Goal: Information Seeking & Learning: Learn about a topic

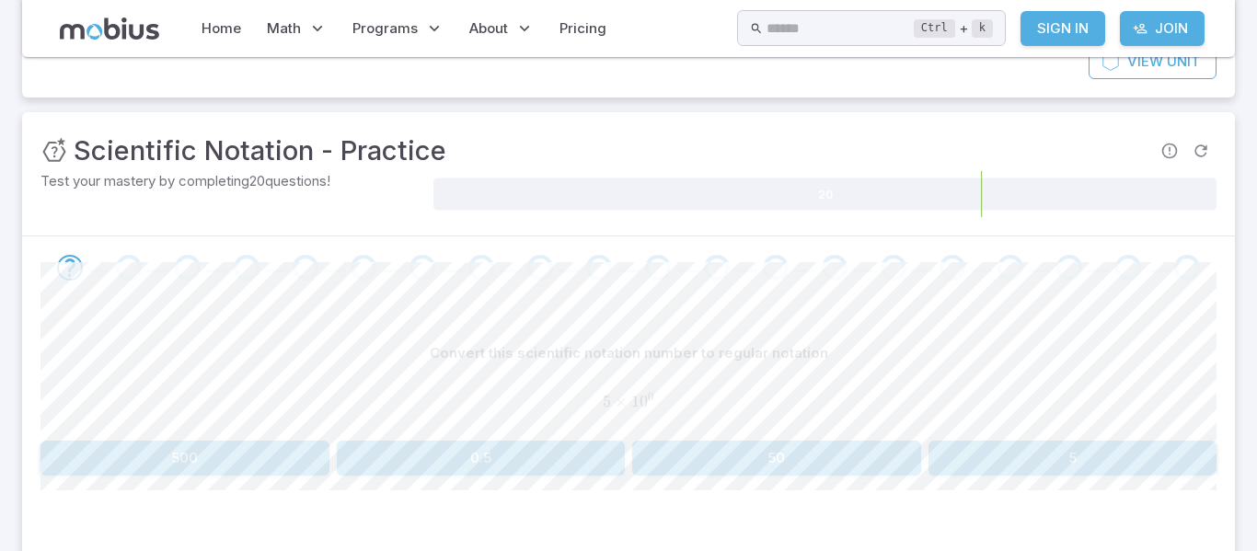
scroll to position [215, 0]
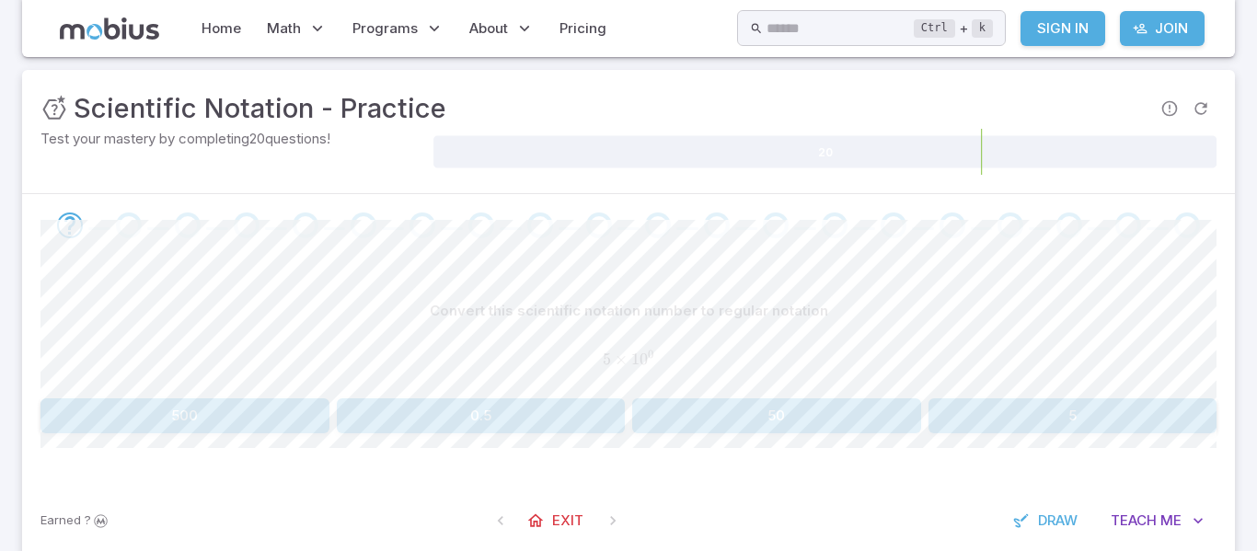
click at [1057, 420] on button "5" at bounding box center [1072, 415] width 289 height 35
click at [192, 429] on button "600" at bounding box center [184, 415] width 289 height 35
click at [293, 412] on button "600,000" at bounding box center [184, 415] width 289 height 35
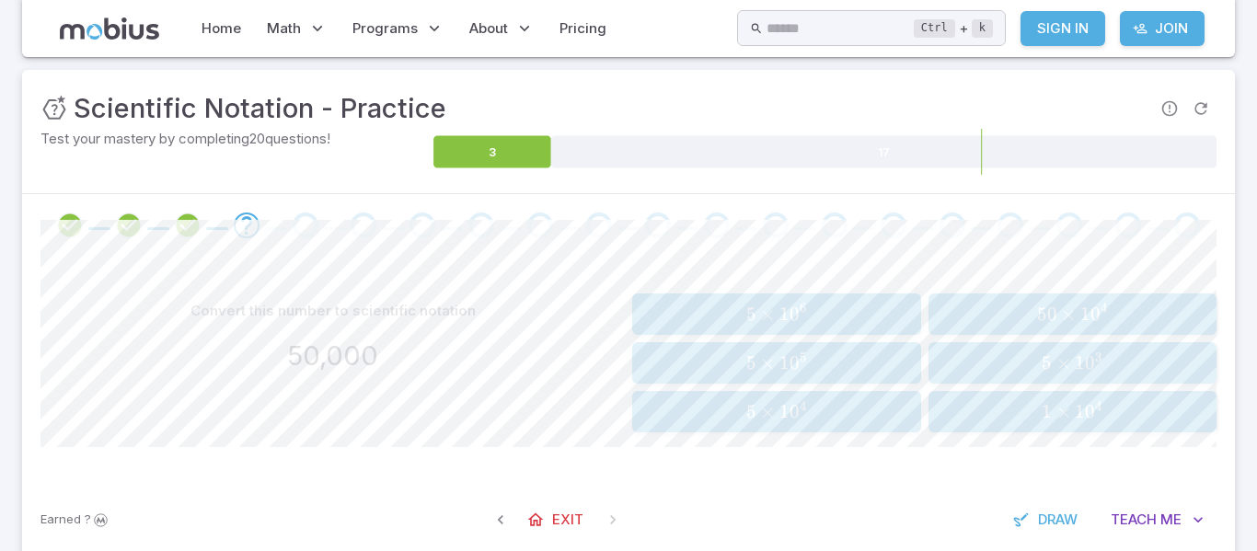
click at [1066, 322] on span "×" at bounding box center [1068, 314] width 15 height 23
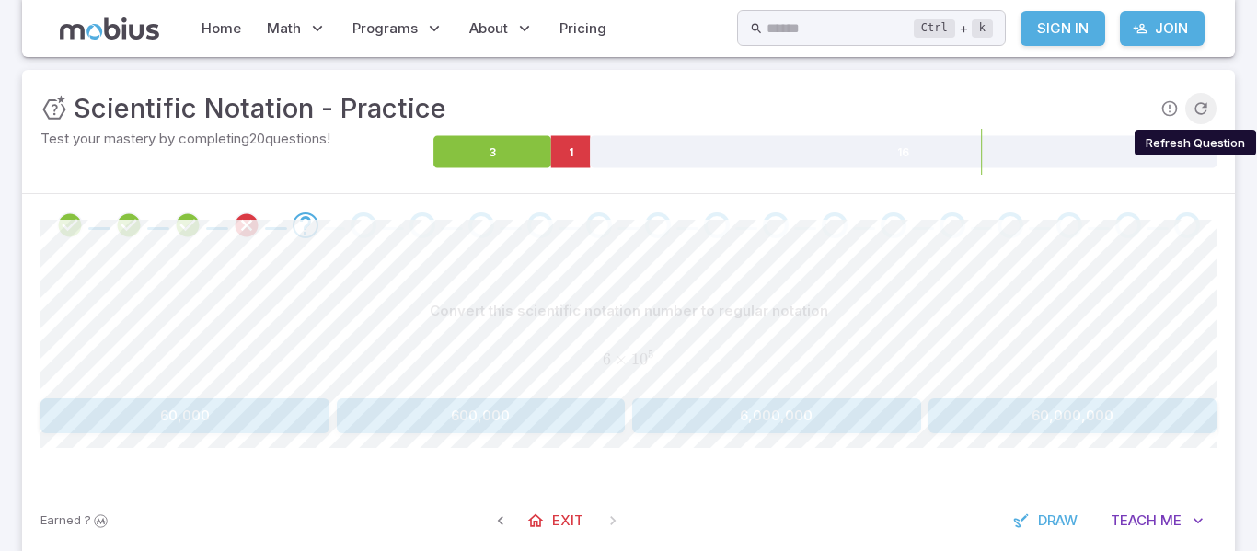
click at [1201, 107] on icon "Refresh Question" at bounding box center [1200, 108] width 18 height 18
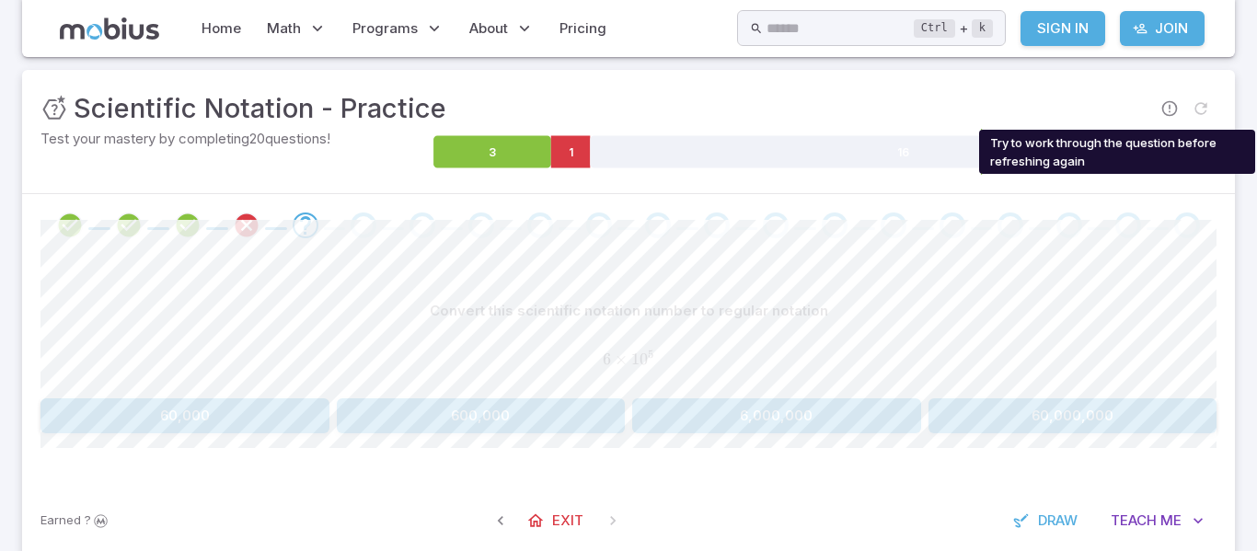
click at [1201, 107] on span "Try to work through the question before refreshing again" at bounding box center [1200, 108] width 31 height 31
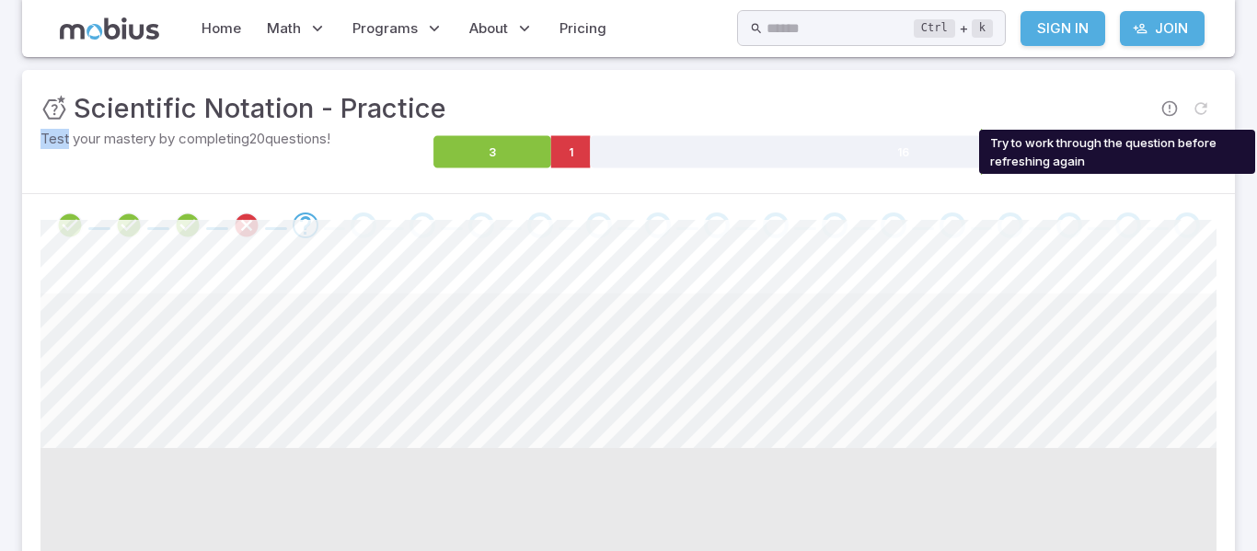
click at [1201, 107] on span "Try to work through the question before refreshing again" at bounding box center [1200, 108] width 31 height 31
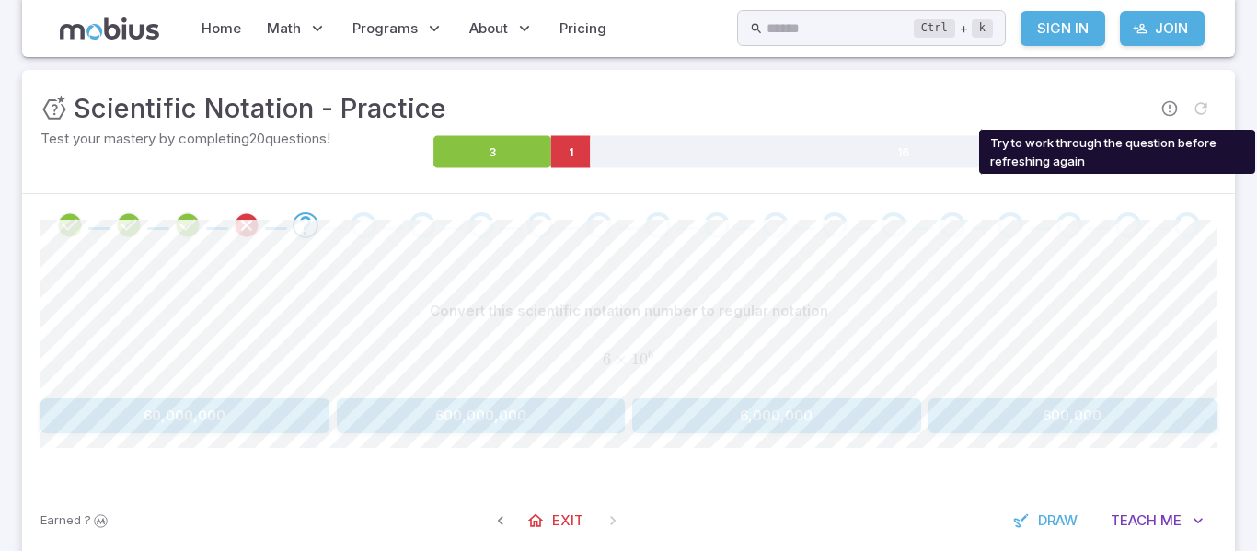
click at [1201, 107] on span "Try to work through the question before refreshing again" at bounding box center [1200, 108] width 31 height 31
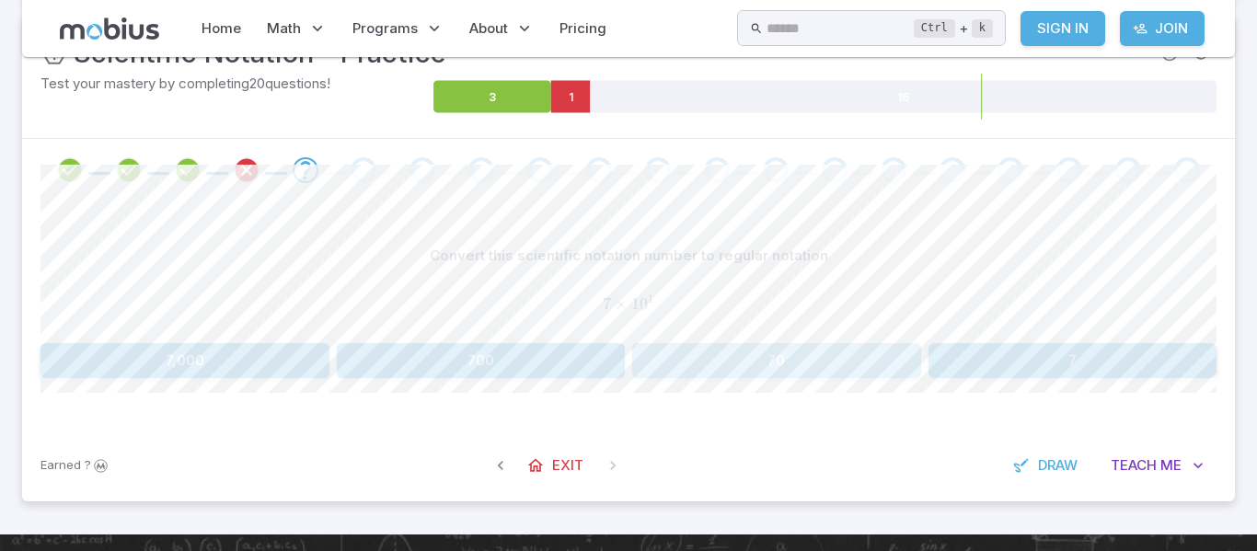
click at [846, 373] on button "70" at bounding box center [776, 360] width 289 height 35
click at [574, 366] on button "400,000" at bounding box center [481, 360] width 289 height 35
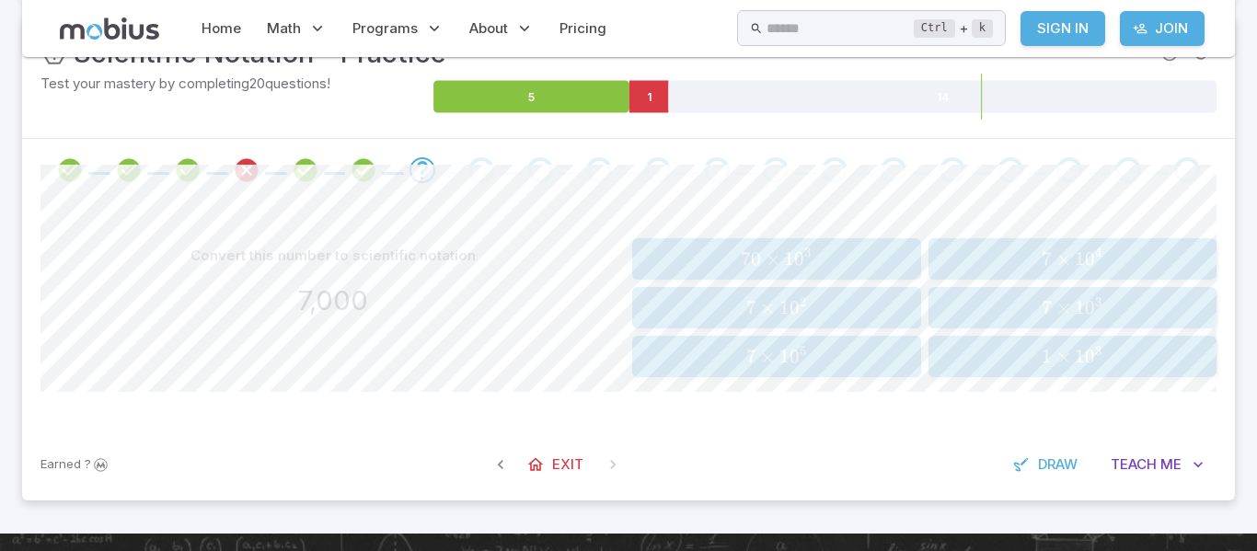
click at [809, 256] on span "3" at bounding box center [807, 253] width 6 height 16
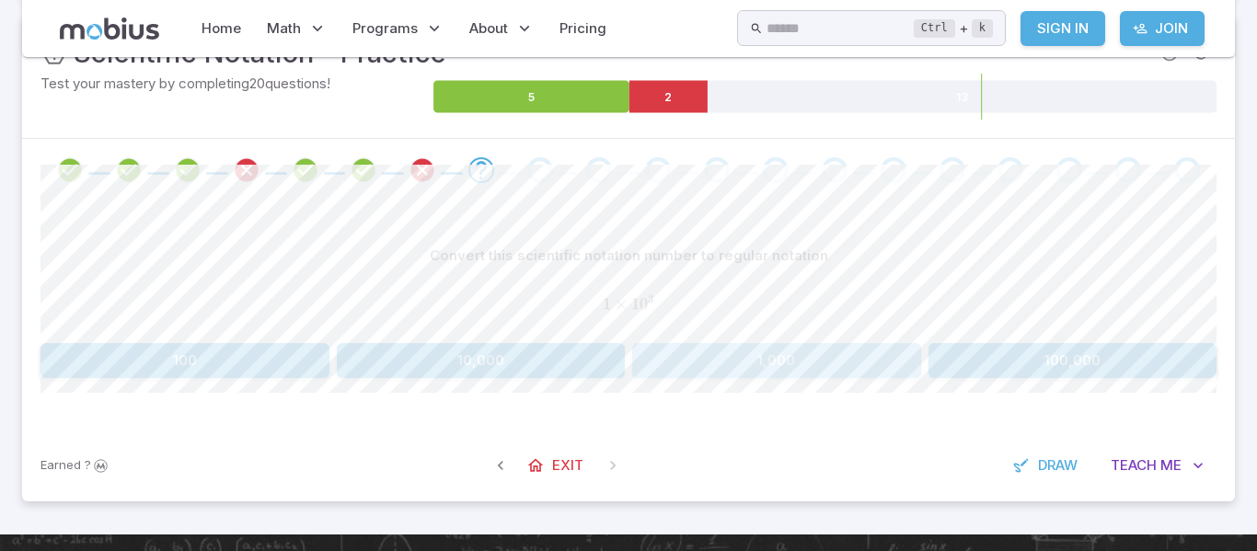
click at [790, 361] on button "1,000" at bounding box center [776, 360] width 289 height 35
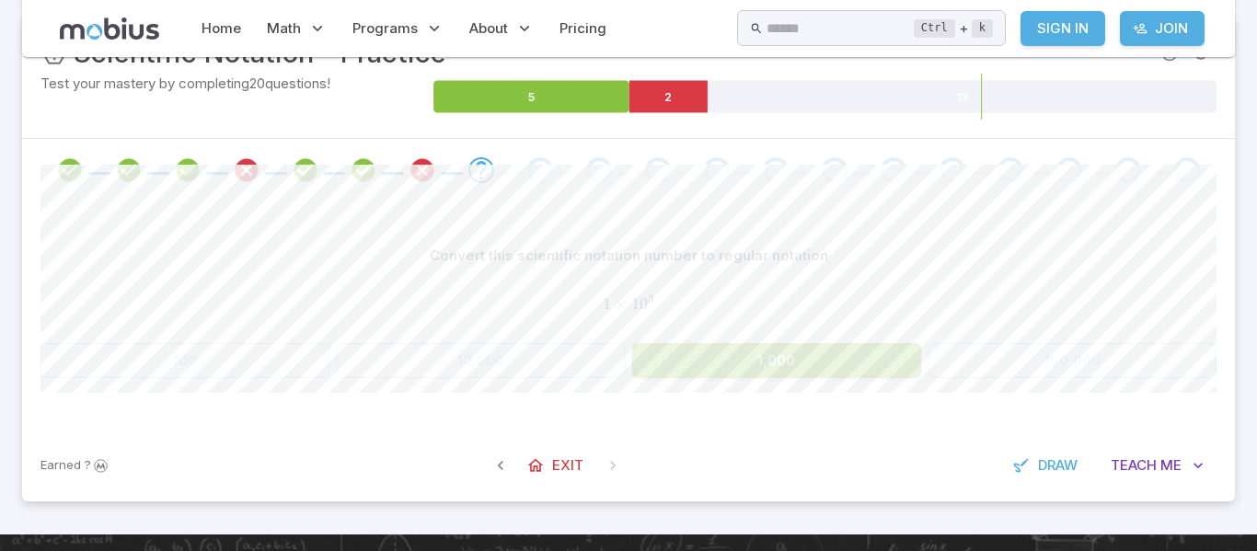
click at [790, 361] on button "1,000" at bounding box center [776, 360] width 289 height 35
click at [789, 361] on button "1,000" at bounding box center [776, 360] width 289 height 35
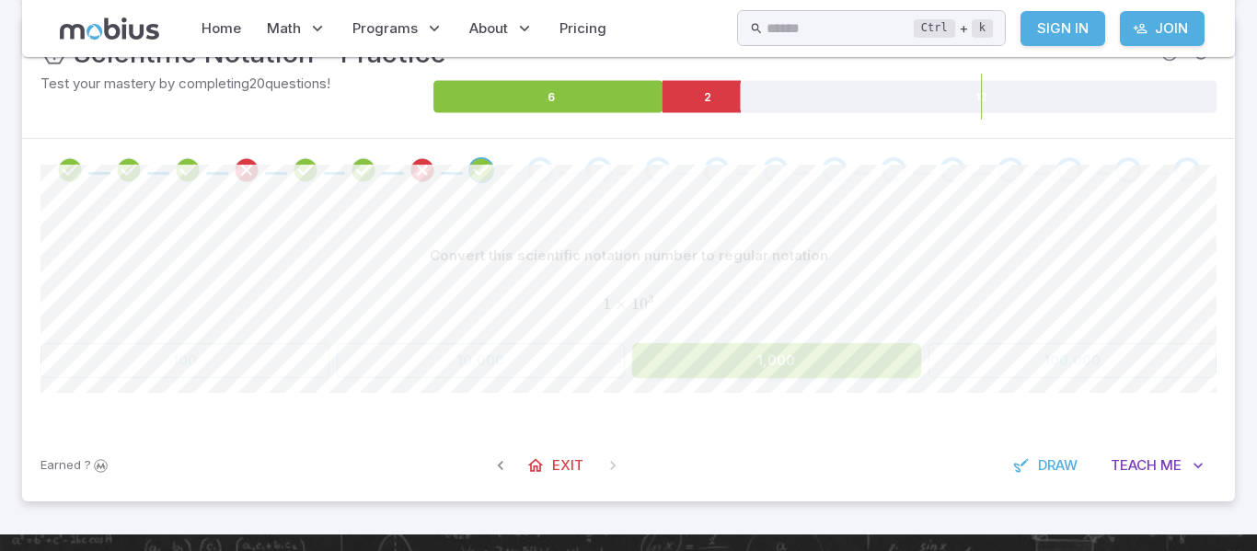
click at [789, 361] on button "1,000" at bounding box center [776, 360] width 289 height 35
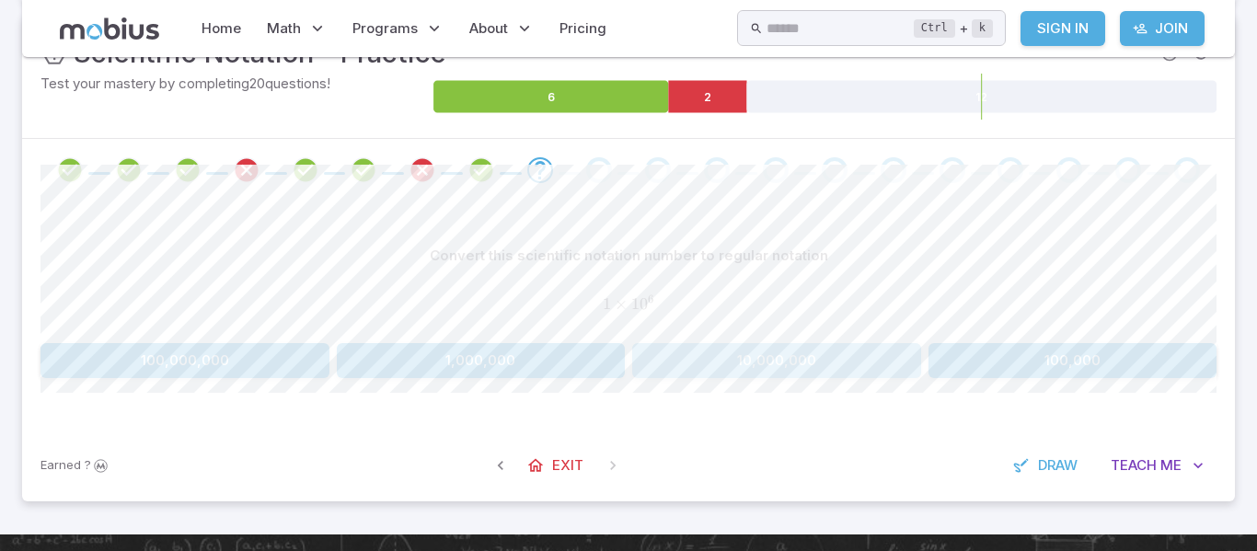
click at [789, 361] on button "10,000,000" at bounding box center [776, 360] width 289 height 35
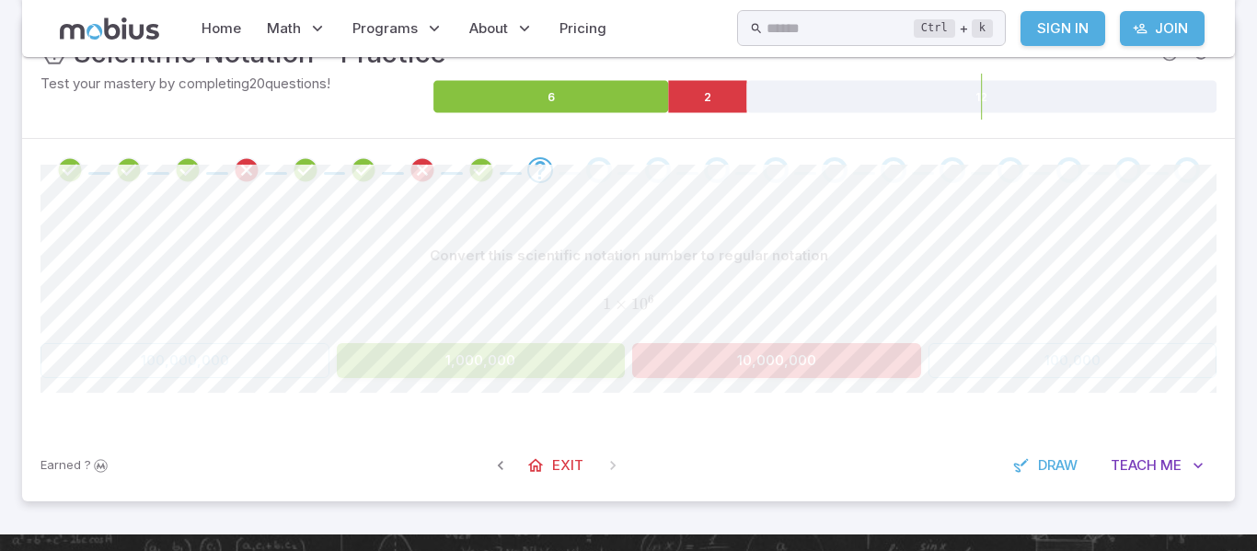
click at [789, 361] on button "10,000,000" at bounding box center [776, 360] width 289 height 35
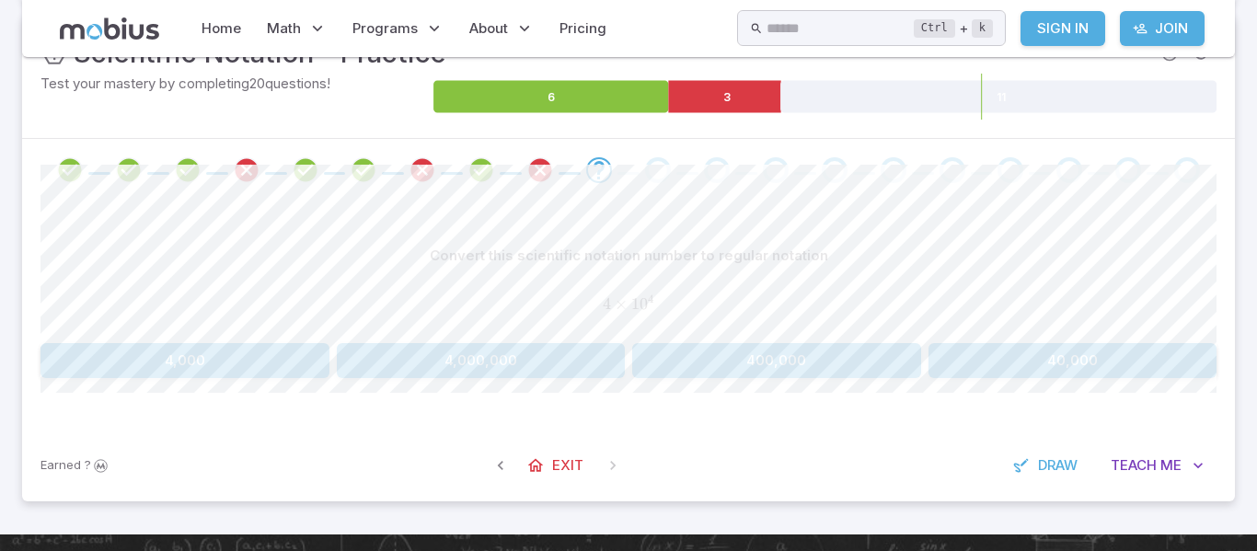
click at [789, 361] on button "400,000" at bounding box center [776, 360] width 289 height 35
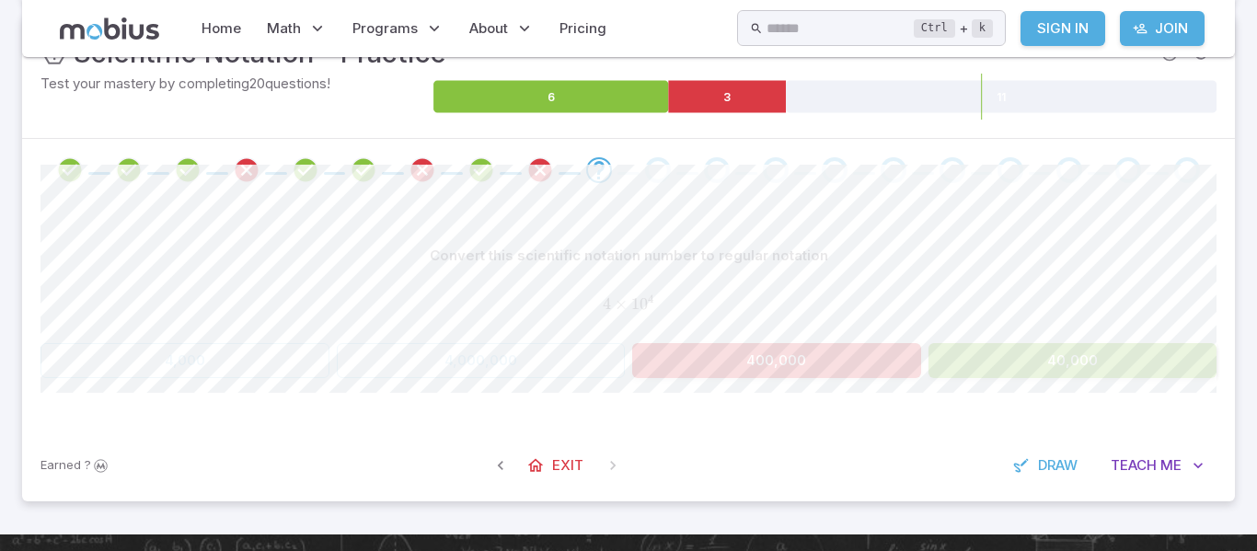
click at [789, 361] on button "400,000" at bounding box center [776, 360] width 289 height 35
click at [789, 359] on button "400,000" at bounding box center [776, 360] width 289 height 35
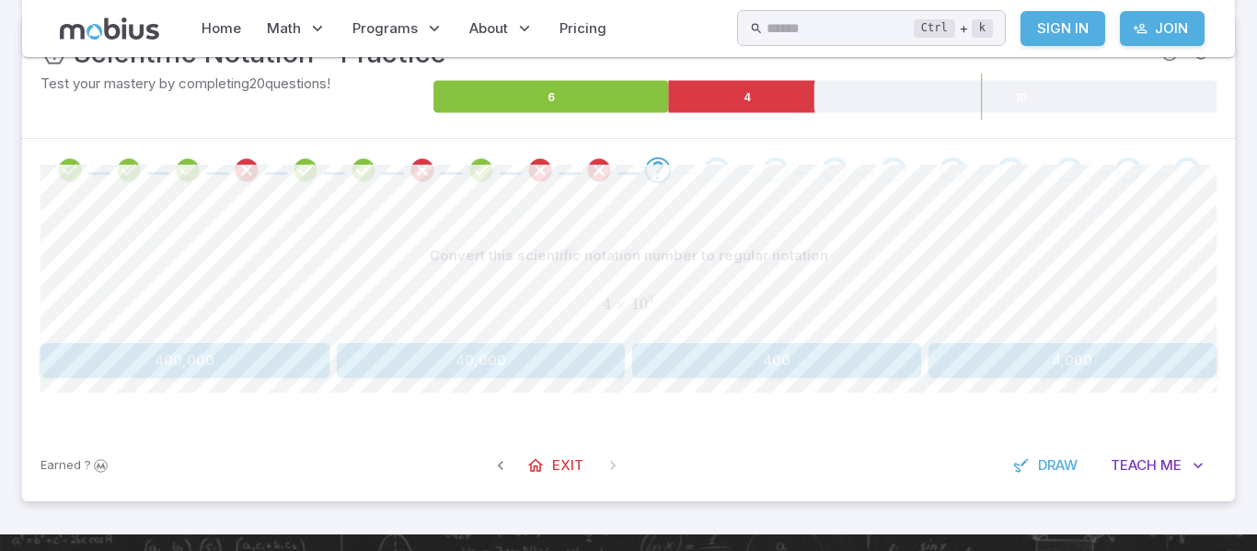
click at [789, 359] on button "400" at bounding box center [776, 360] width 289 height 35
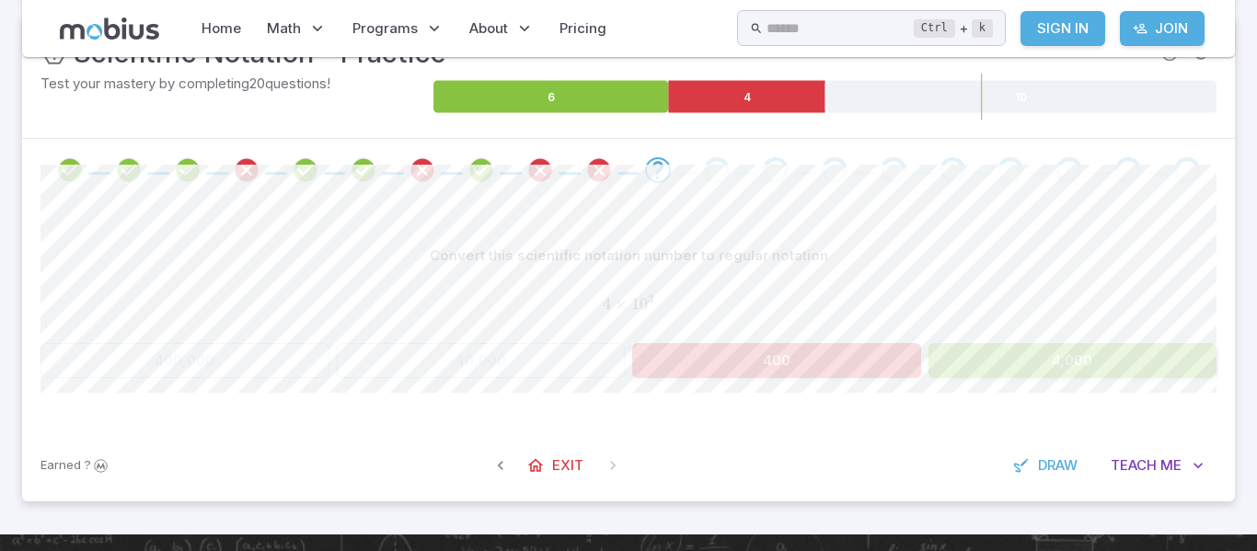
click at [789, 359] on button "400" at bounding box center [776, 360] width 289 height 35
click at [788, 358] on button "400" at bounding box center [776, 360] width 289 height 35
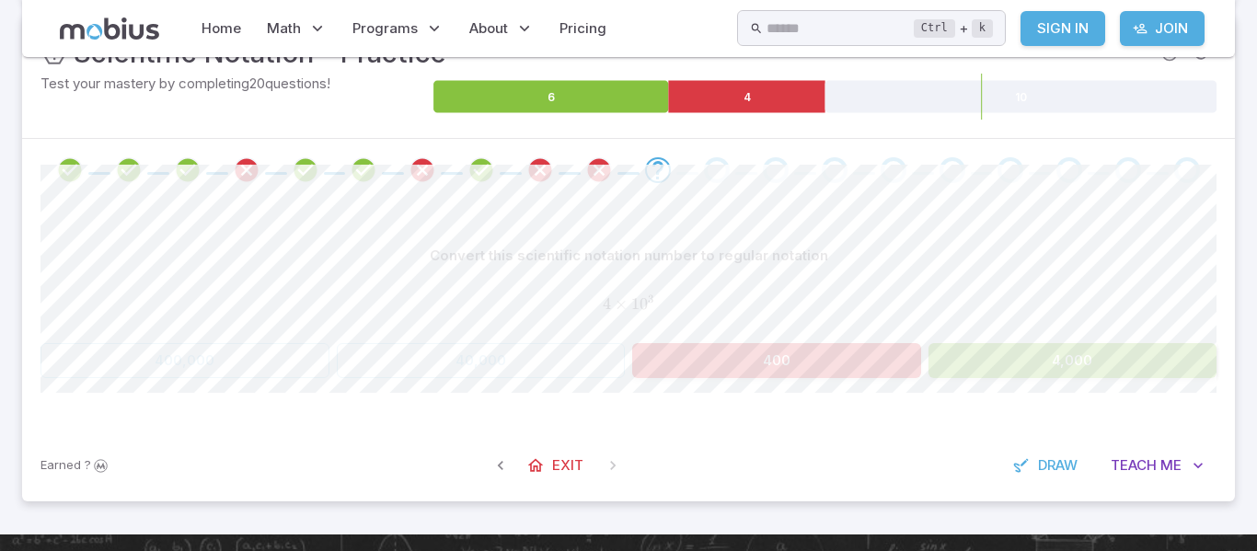
click at [788, 358] on button "400" at bounding box center [776, 360] width 289 height 35
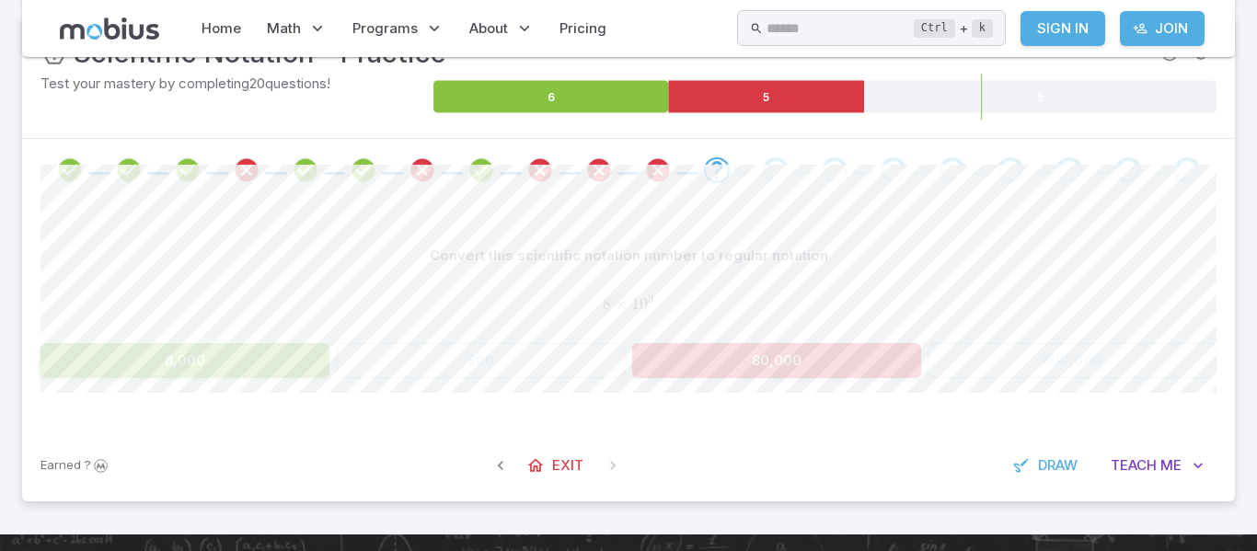
click at [788, 358] on button "80,000" at bounding box center [776, 360] width 289 height 35
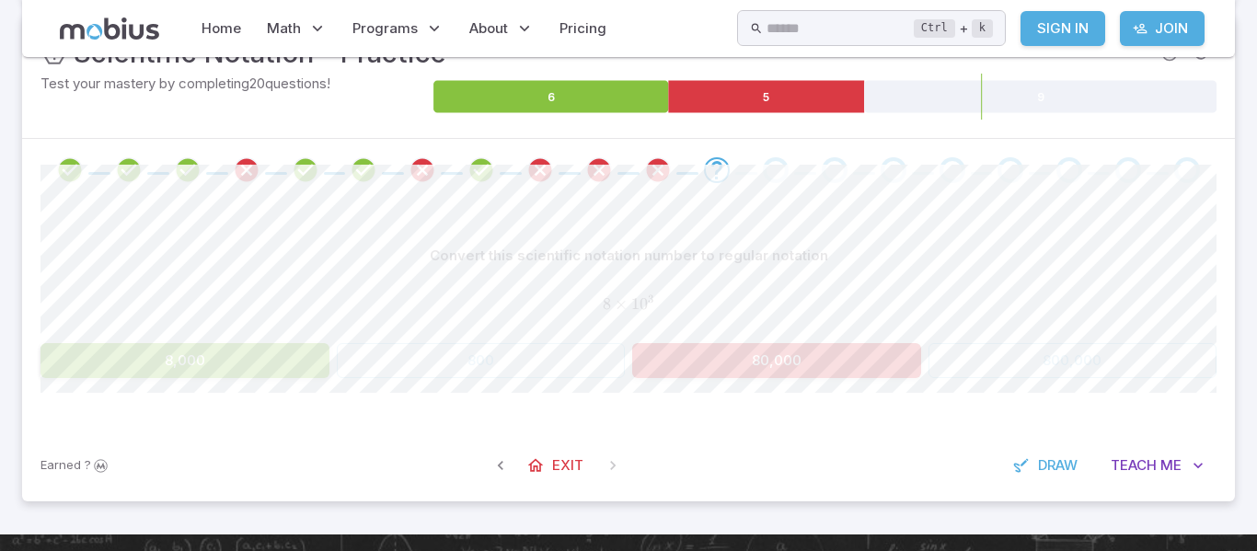
click at [788, 358] on button "80,000" at bounding box center [776, 360] width 289 height 35
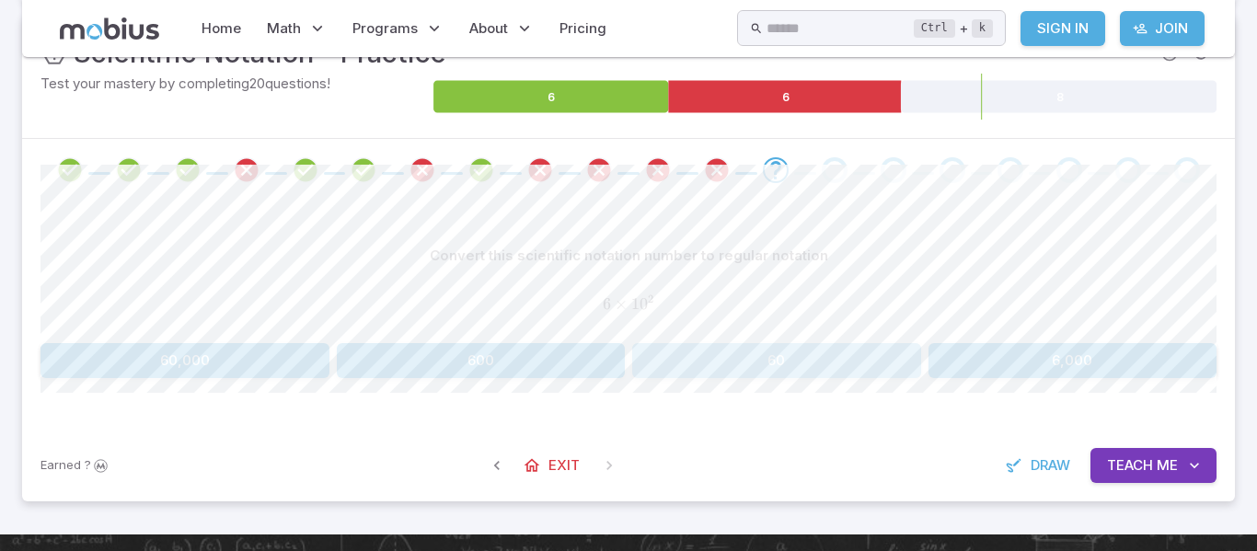
click at [788, 358] on button "60" at bounding box center [776, 360] width 289 height 35
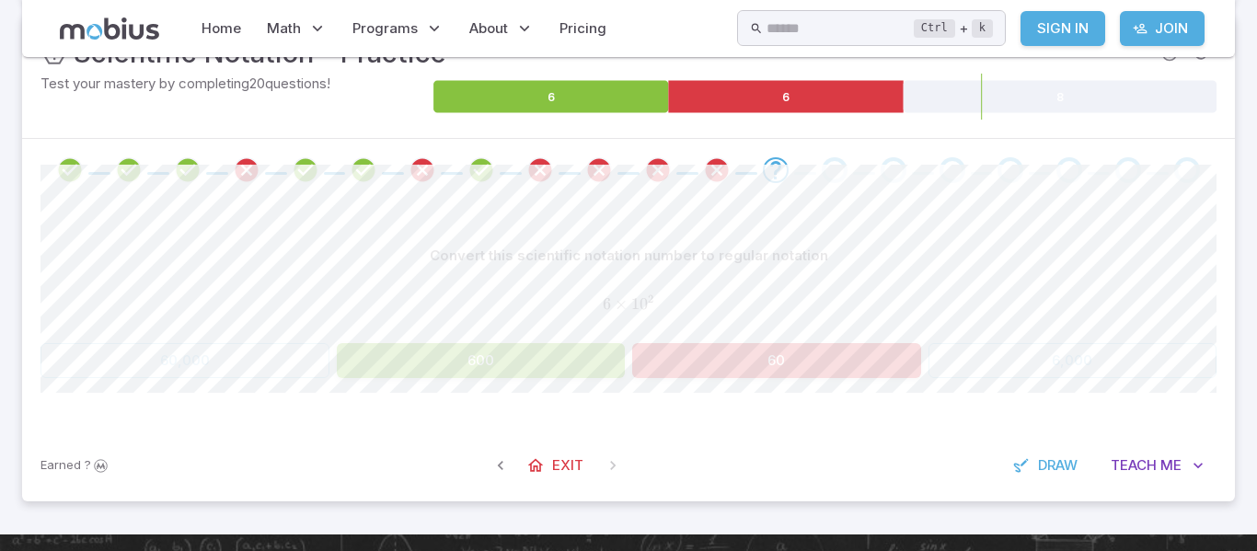
click at [788, 358] on button "60" at bounding box center [776, 360] width 289 height 35
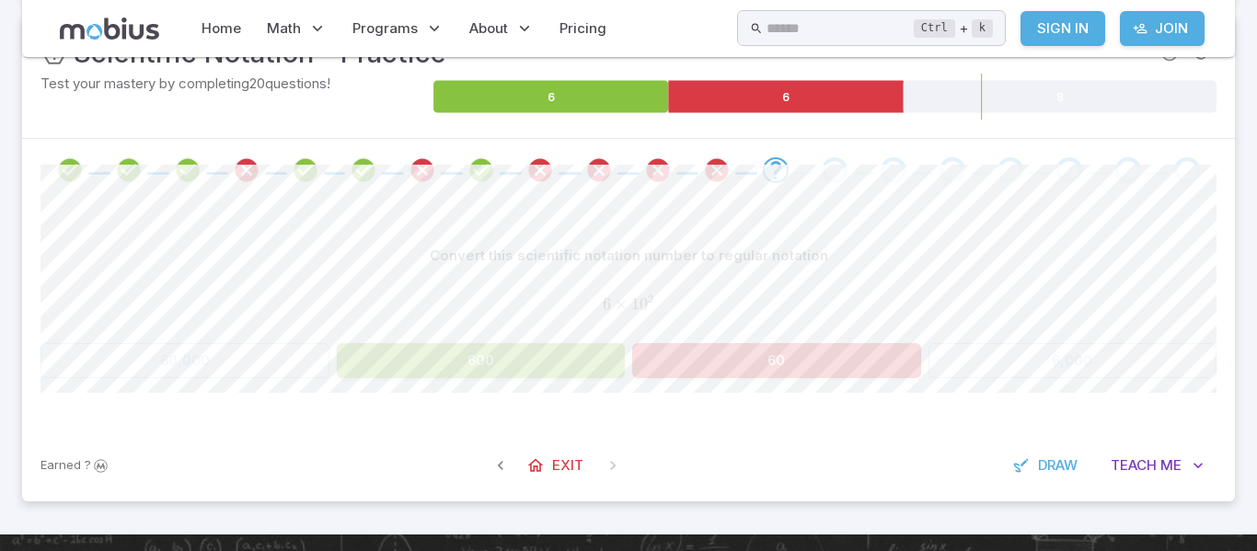
click at [788, 358] on button "60" at bounding box center [776, 360] width 289 height 35
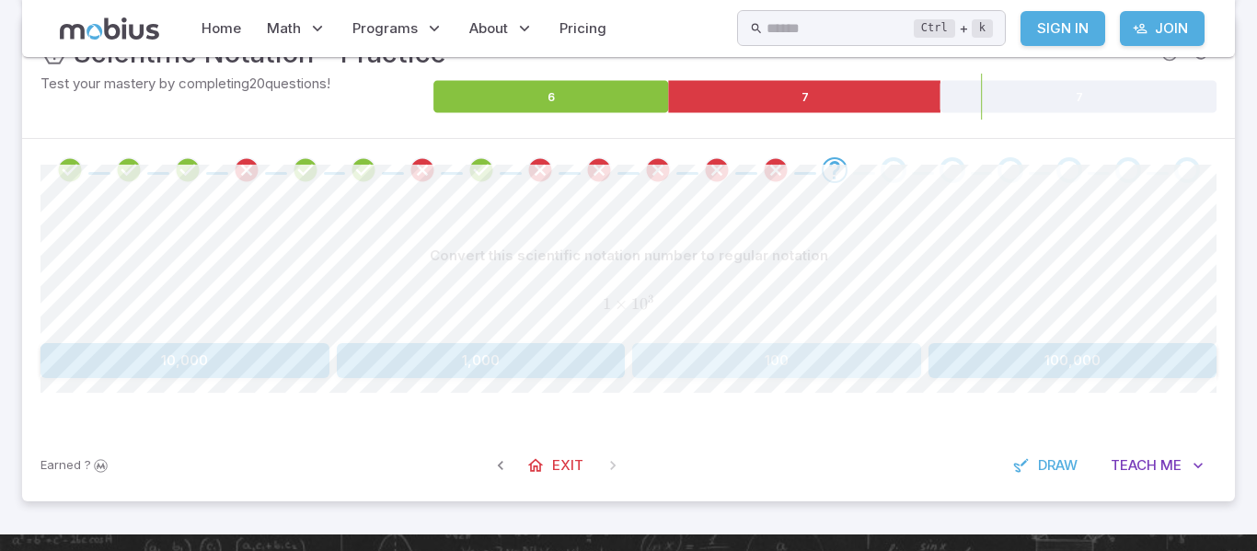
click at [788, 358] on button "100" at bounding box center [776, 360] width 289 height 35
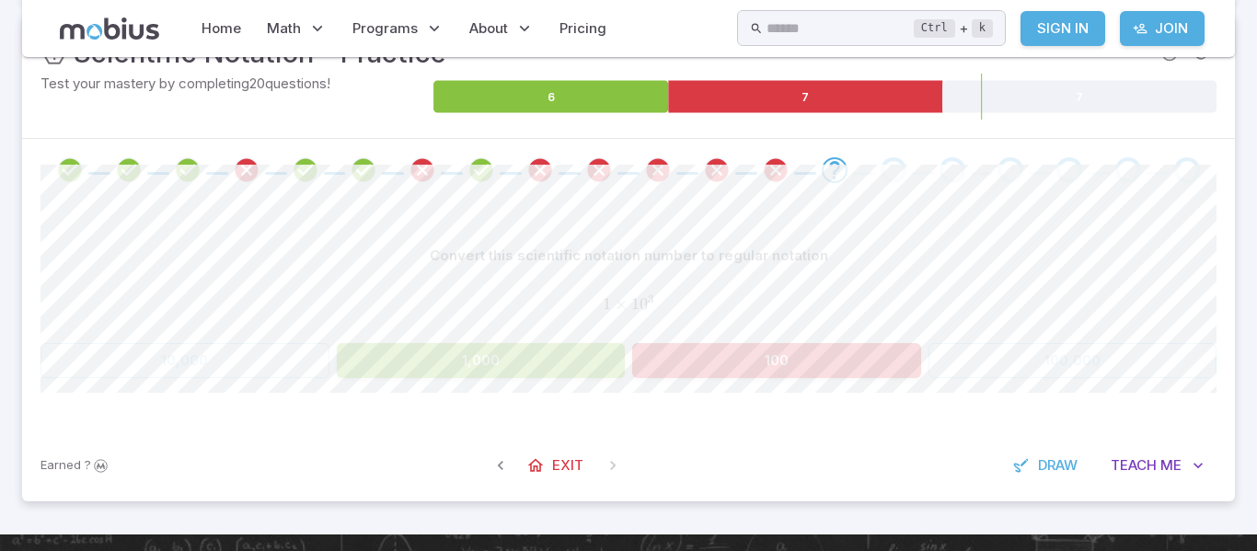
click at [788, 358] on button "100" at bounding box center [776, 360] width 289 height 35
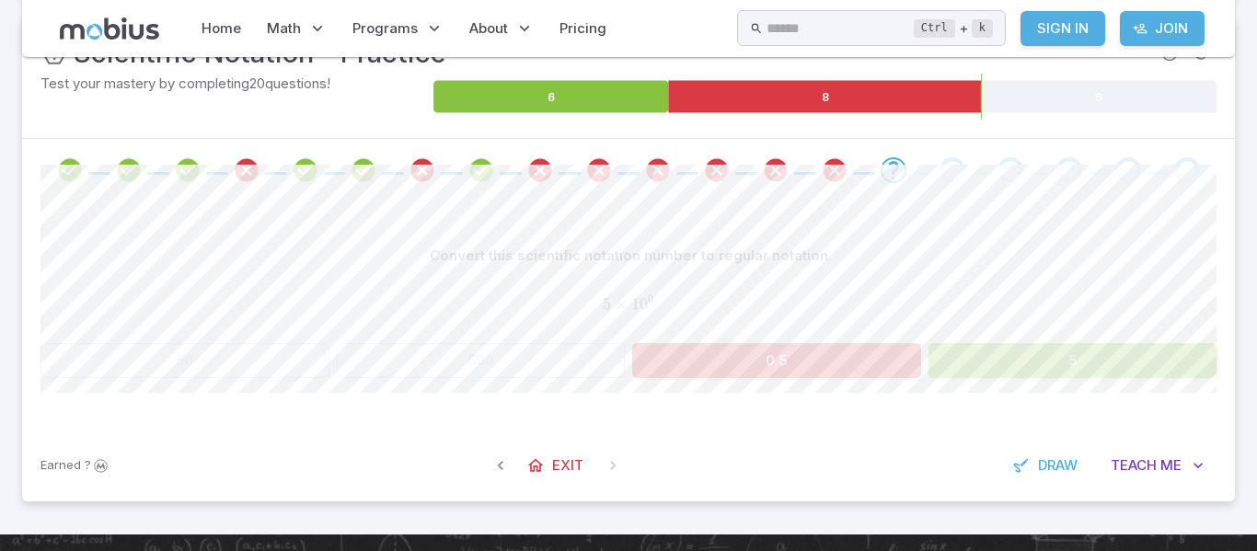
click at [788, 359] on button "0.5" at bounding box center [776, 360] width 289 height 35
click at [786, 361] on button "0.5" at bounding box center [776, 360] width 289 height 35
click at [787, 359] on button "0.5" at bounding box center [776, 360] width 289 height 35
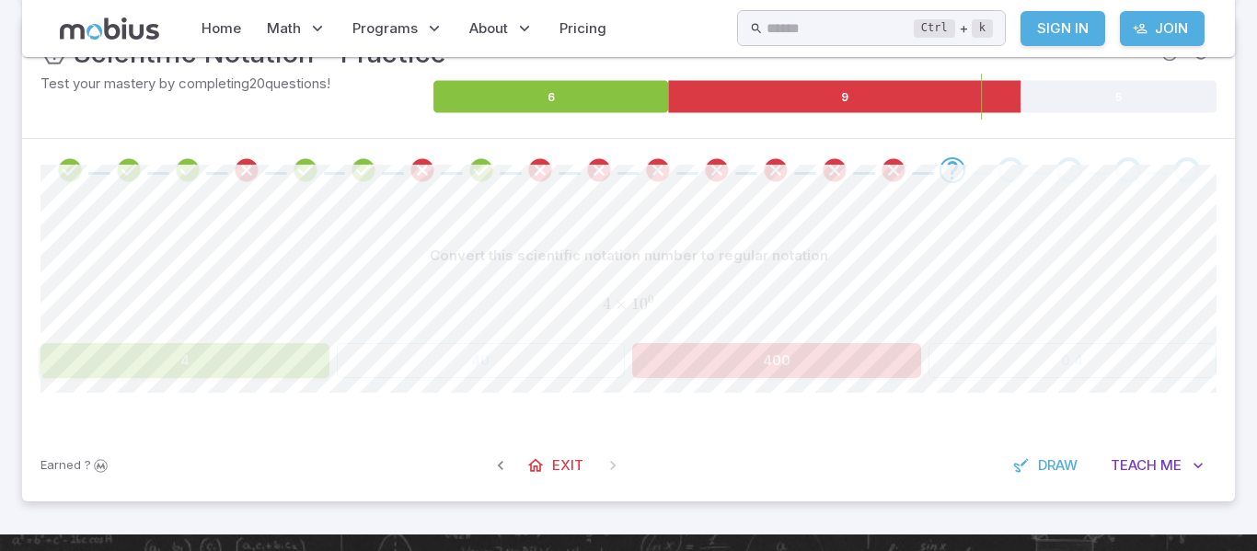
click at [787, 359] on button "400" at bounding box center [776, 360] width 289 height 35
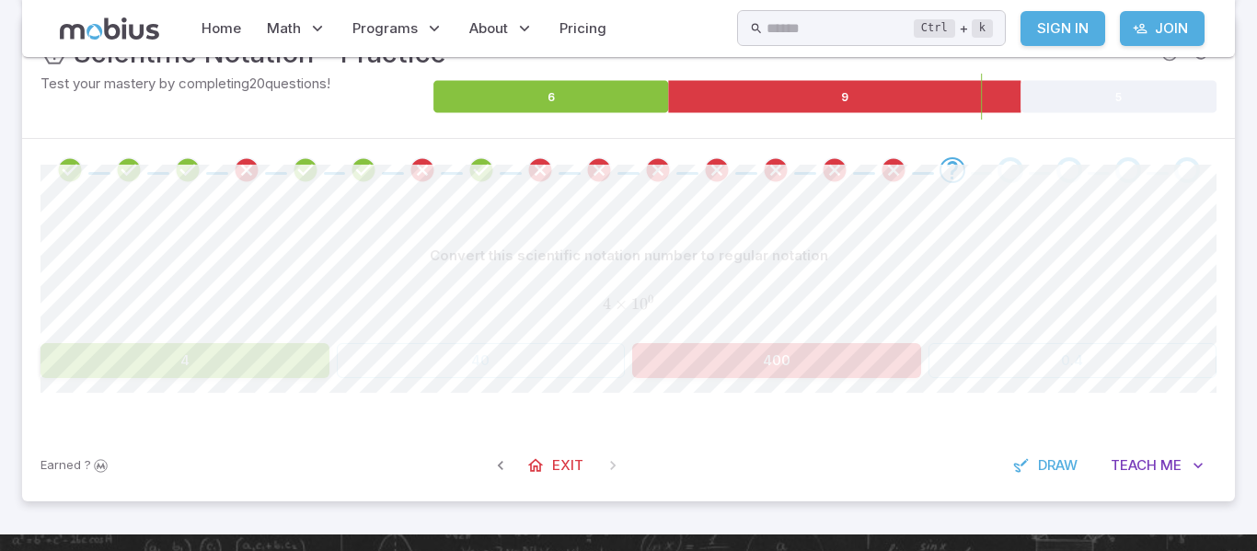
click at [787, 359] on button "400" at bounding box center [776, 360] width 289 height 35
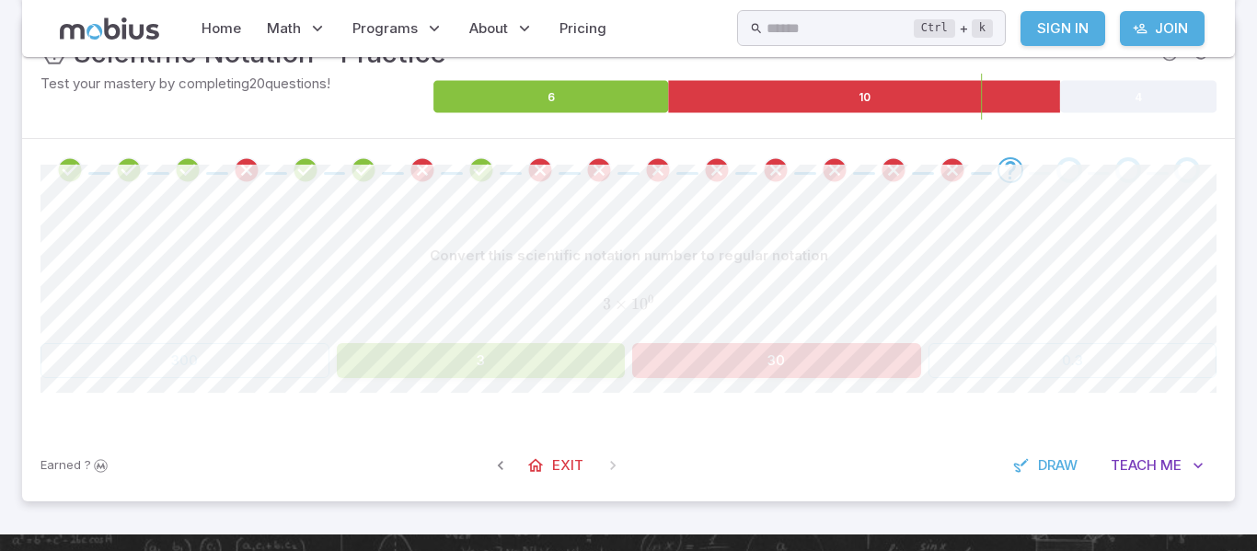
click at [787, 359] on button "30" at bounding box center [776, 360] width 289 height 35
click at [788, 359] on button "30" at bounding box center [776, 360] width 289 height 35
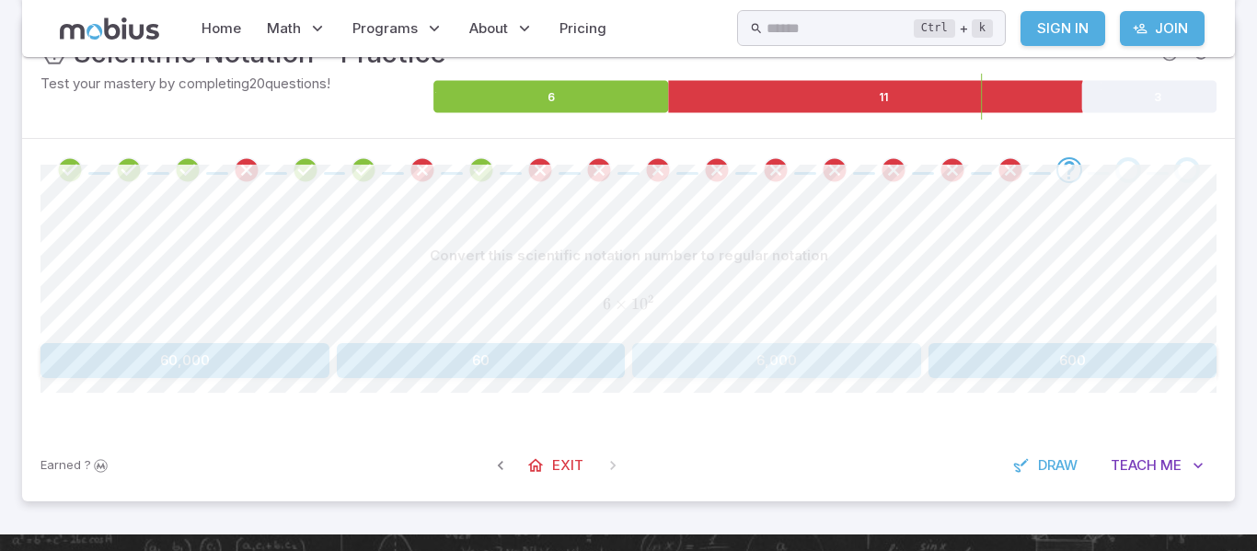
click at [788, 359] on button "6,000" at bounding box center [776, 360] width 289 height 35
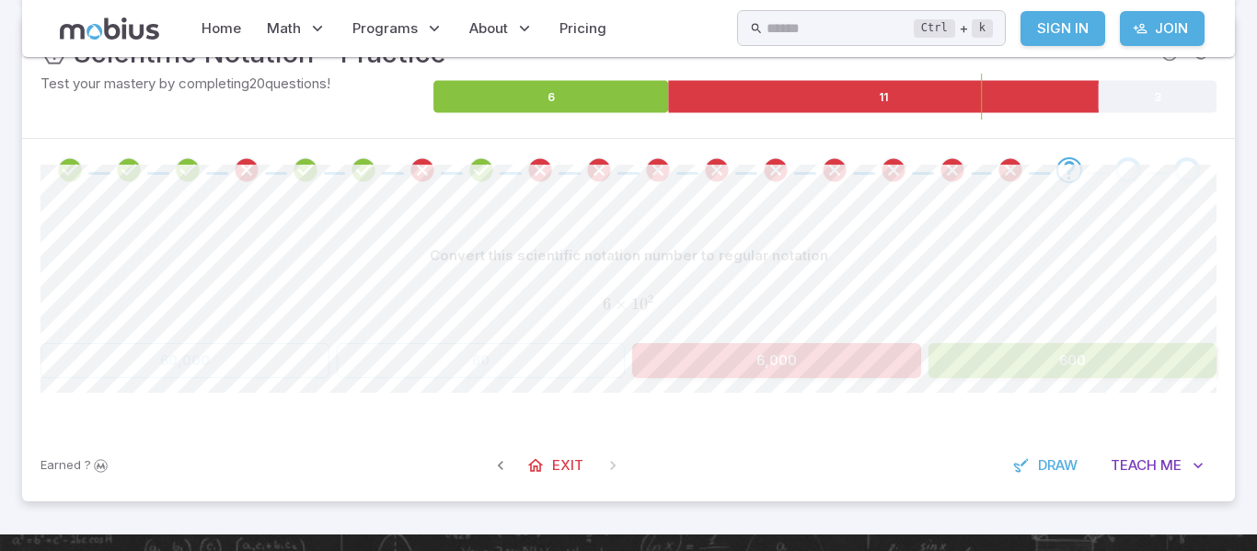
click at [788, 359] on button "6,000" at bounding box center [776, 360] width 289 height 35
click at [788, 355] on button "6,000" at bounding box center [776, 360] width 289 height 35
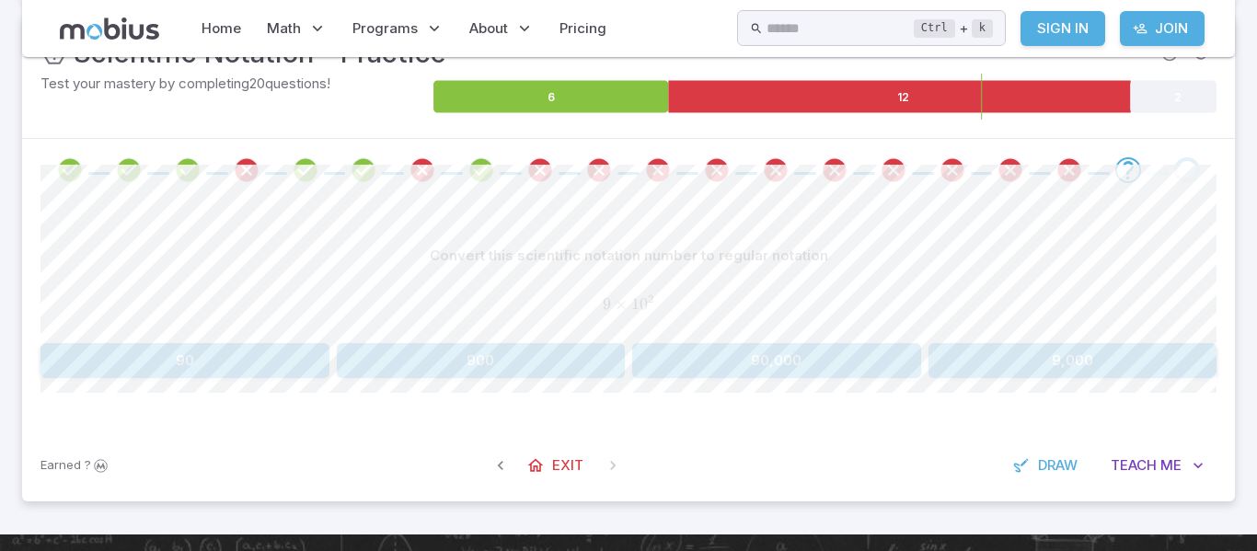
click at [786, 353] on button "90,000" at bounding box center [776, 360] width 289 height 35
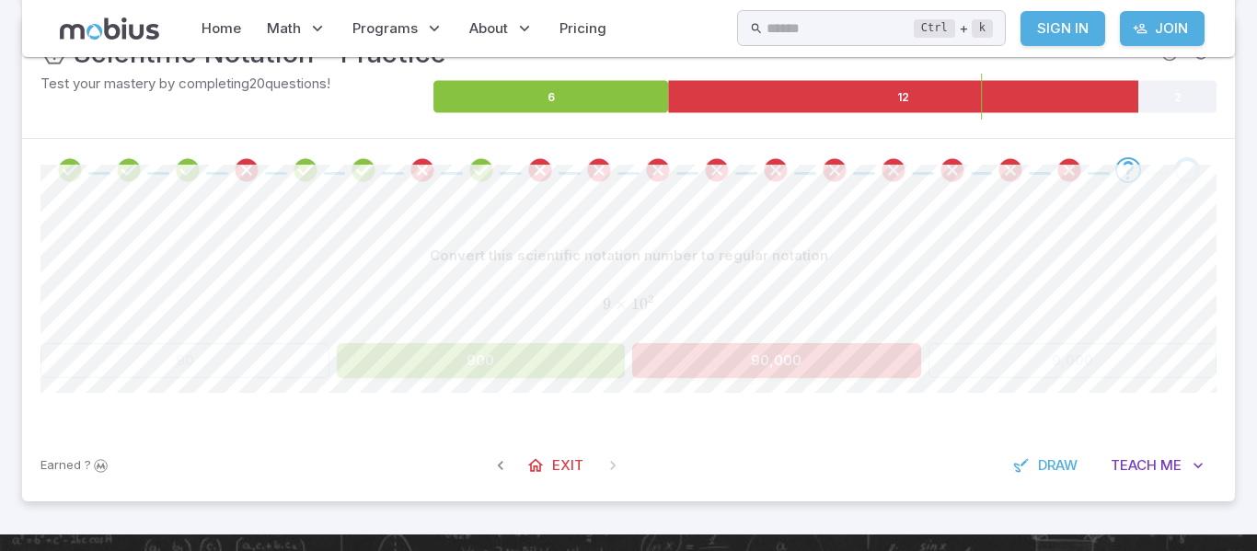
click at [786, 353] on button "90,000" at bounding box center [776, 360] width 289 height 35
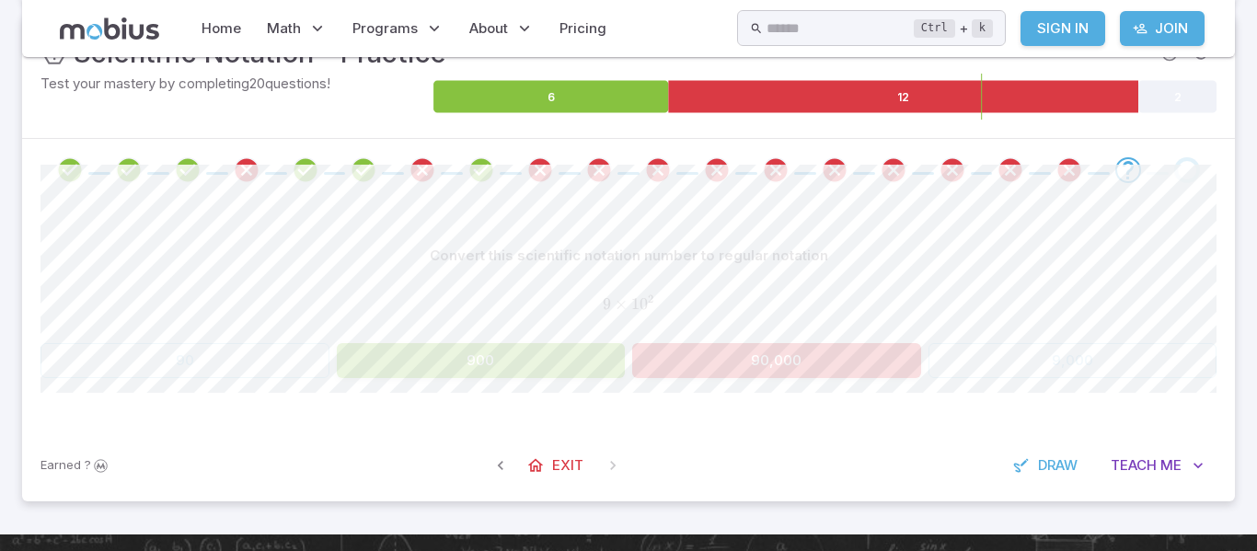
click at [786, 353] on button "90,000" at bounding box center [776, 360] width 289 height 35
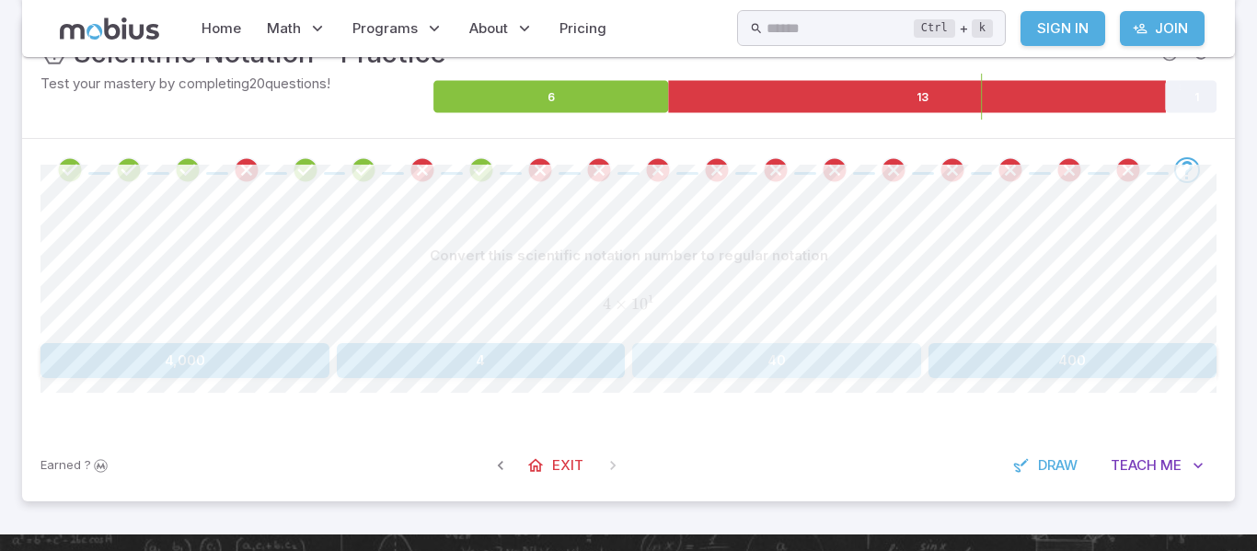
click at [786, 353] on button "40" at bounding box center [776, 360] width 289 height 35
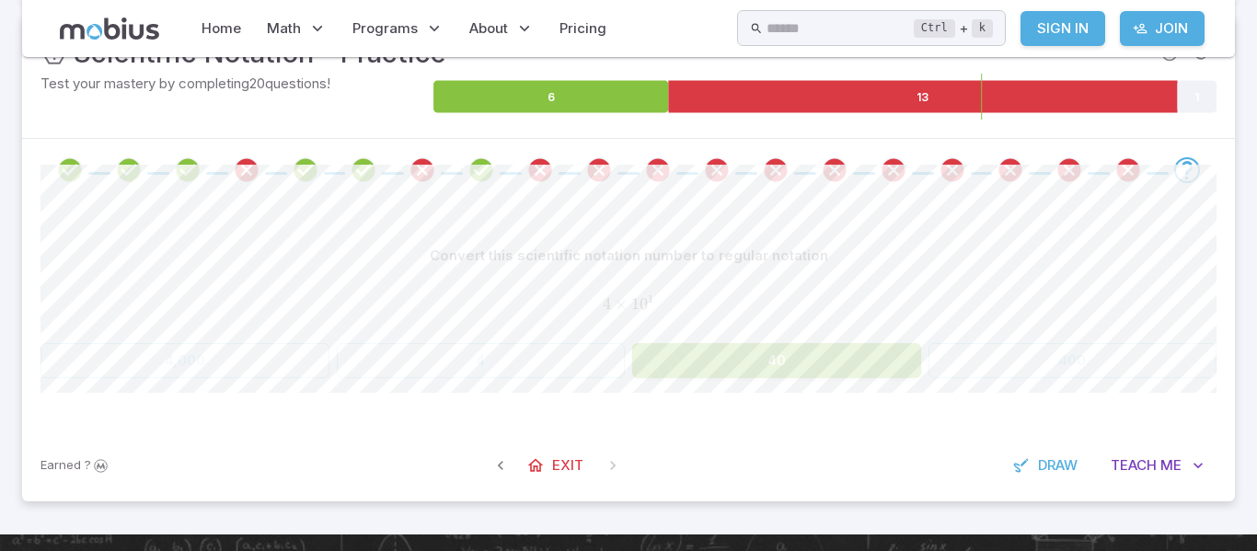
click at [786, 353] on button "40" at bounding box center [776, 360] width 289 height 35
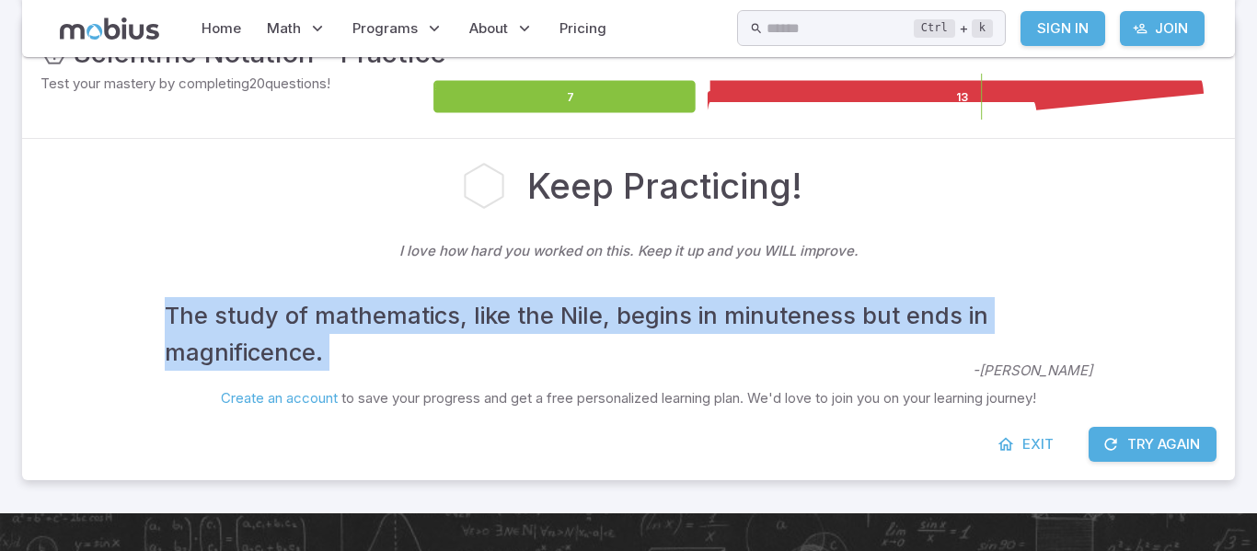
click at [786, 353] on h4 "The study of mathematics, like the Nile, begins in minuteness but ends in magni…" at bounding box center [606, 334] width 882 height 74
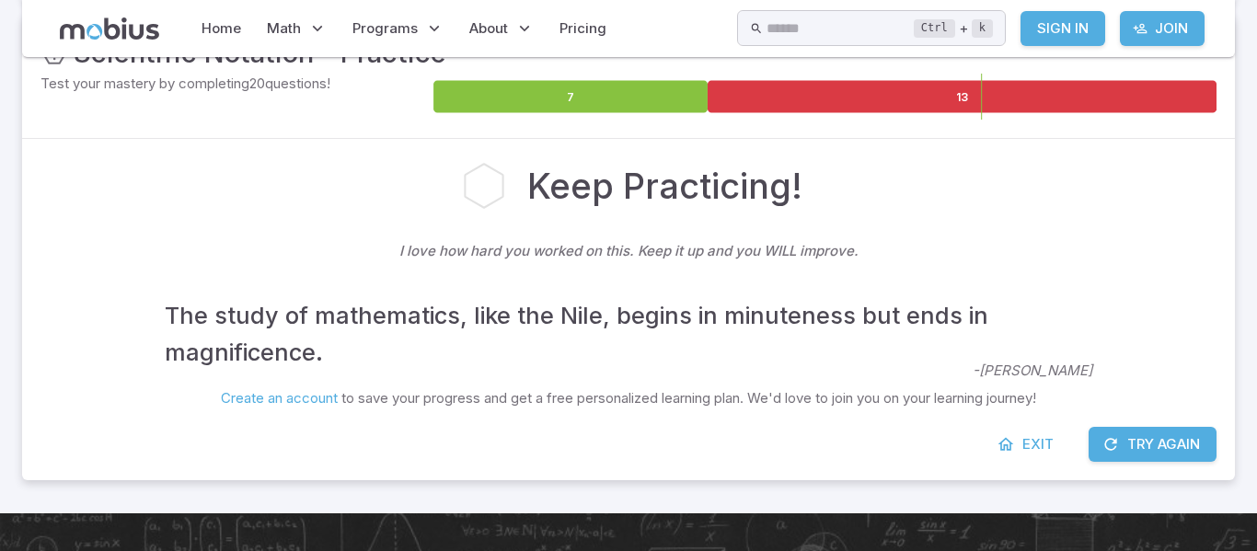
click at [786, 353] on h4 "The study of mathematics, like the Nile, begins in minuteness but ends in magni…" at bounding box center [606, 334] width 882 height 74
click at [1146, 448] on button "Try Again" at bounding box center [1152, 444] width 128 height 35
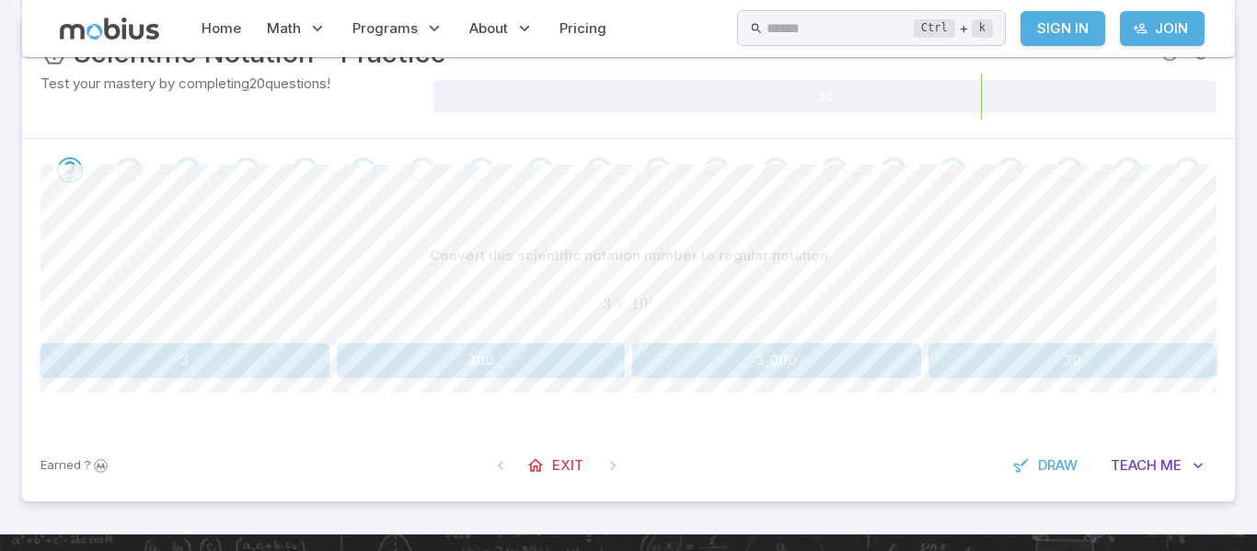
click at [1112, 364] on button "30" at bounding box center [1072, 360] width 289 height 35
click at [234, 367] on button "400,000" at bounding box center [184, 360] width 289 height 35
click at [259, 358] on button "60,000,000" at bounding box center [184, 360] width 289 height 35
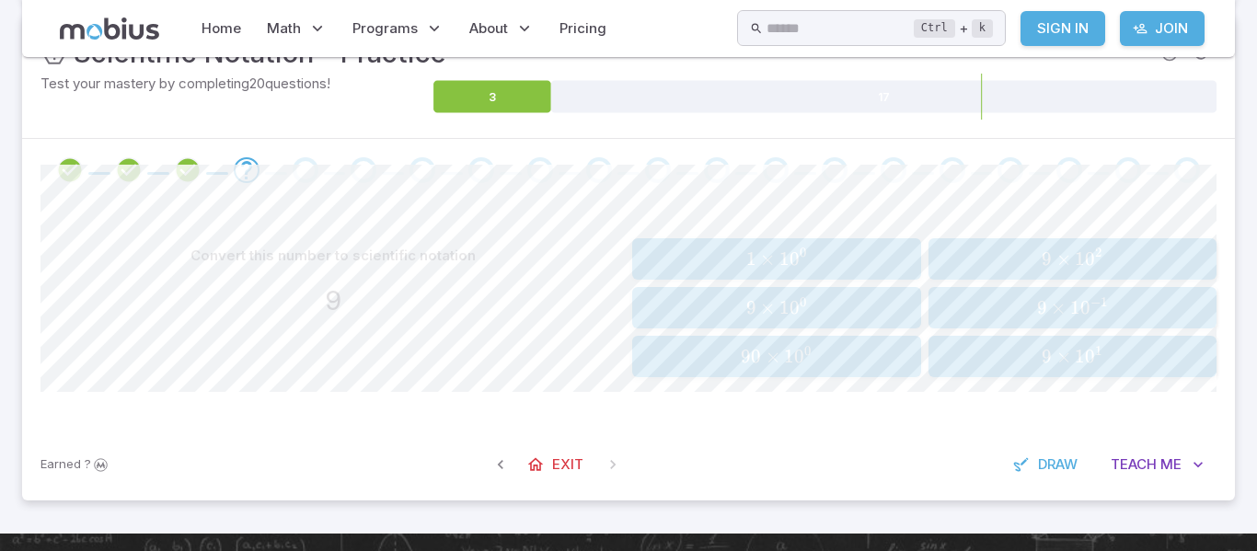
click at [863, 311] on span "9 × 1 0 0" at bounding box center [776, 307] width 277 height 23
click at [853, 260] on span "4 × 1 0 5" at bounding box center [776, 258] width 277 height 23
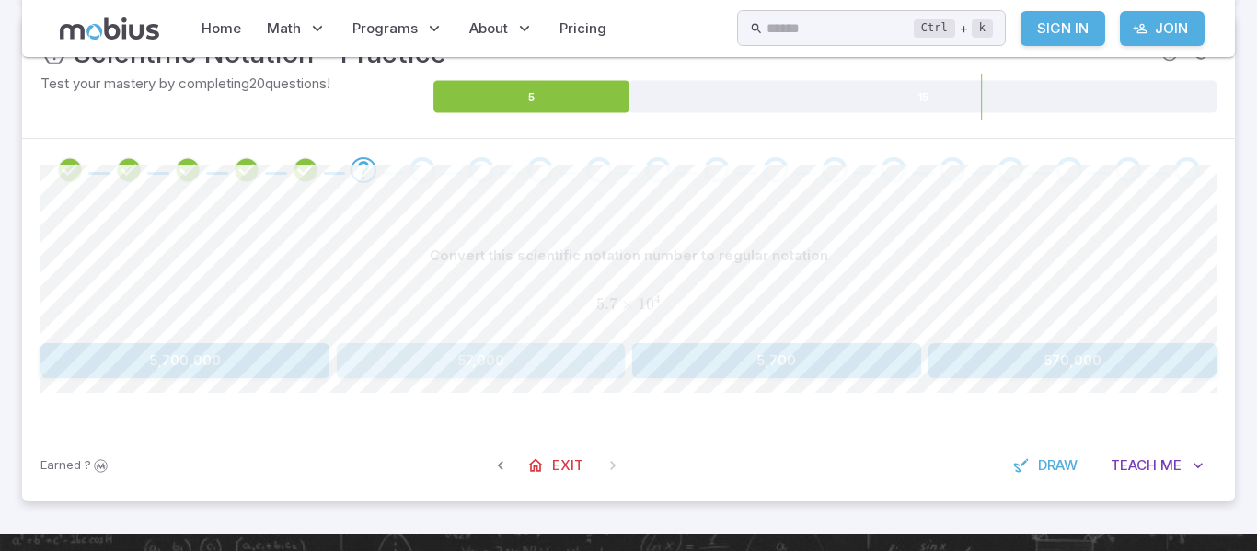
click at [550, 361] on button "57,000" at bounding box center [481, 360] width 289 height 35
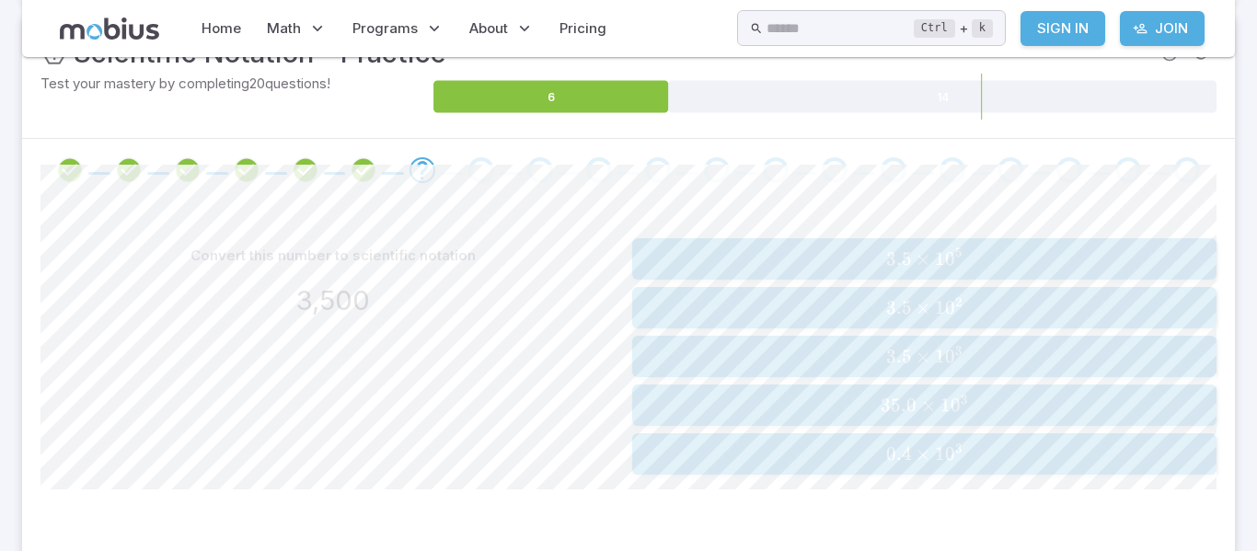
click at [987, 357] on span "3.5 × 1 0 3" at bounding box center [924, 356] width 572 height 23
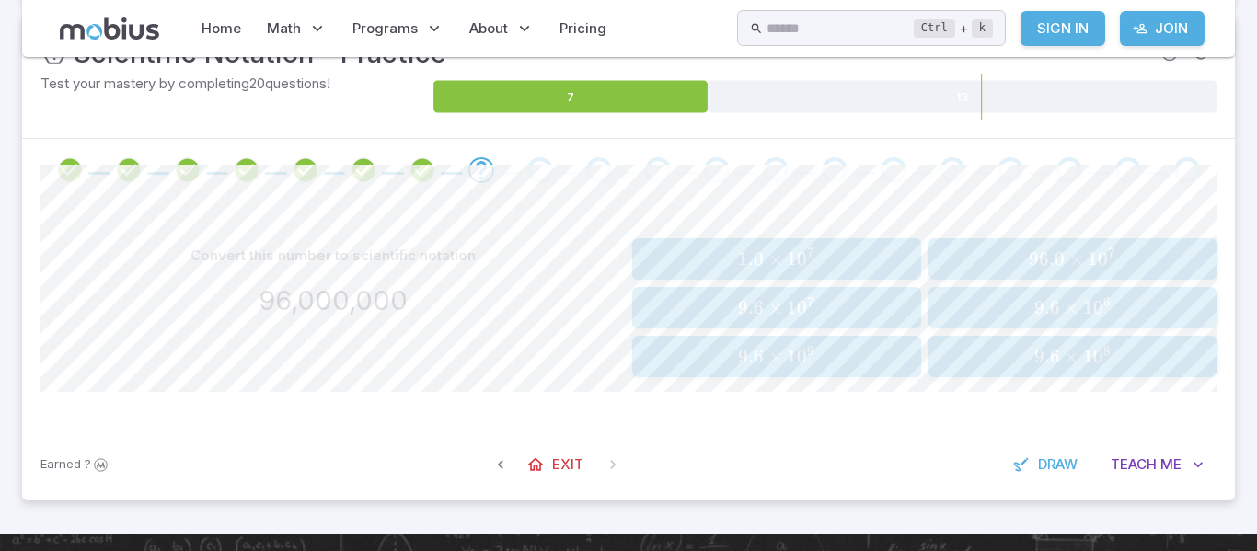
click at [832, 314] on span "9.6 × 1 0 7" at bounding box center [776, 307] width 277 height 23
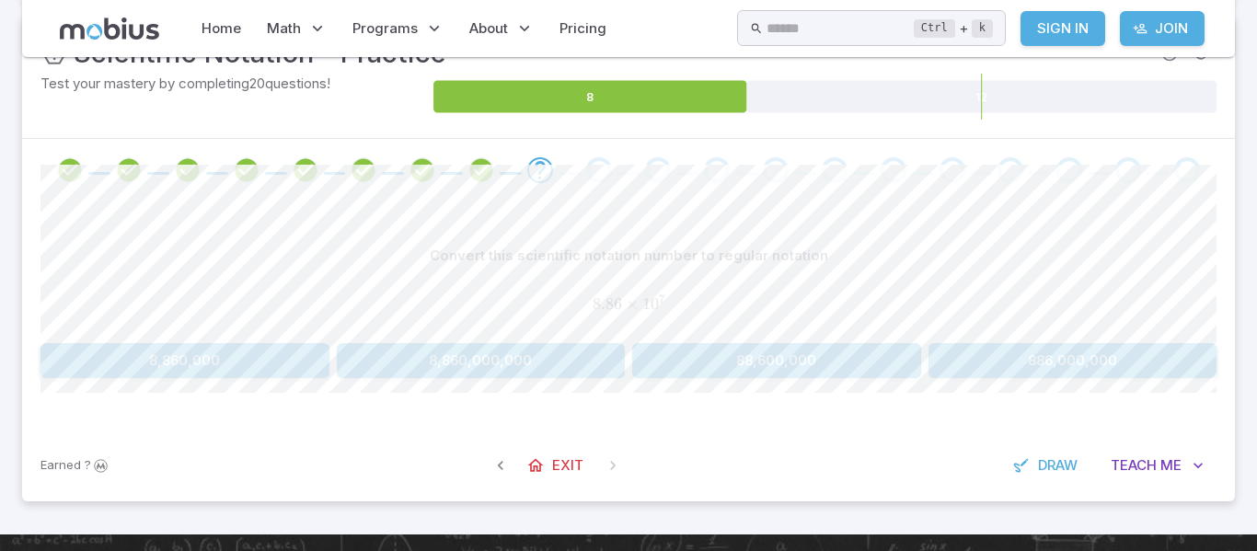
click at [772, 370] on button "88,600,000" at bounding box center [776, 360] width 289 height 35
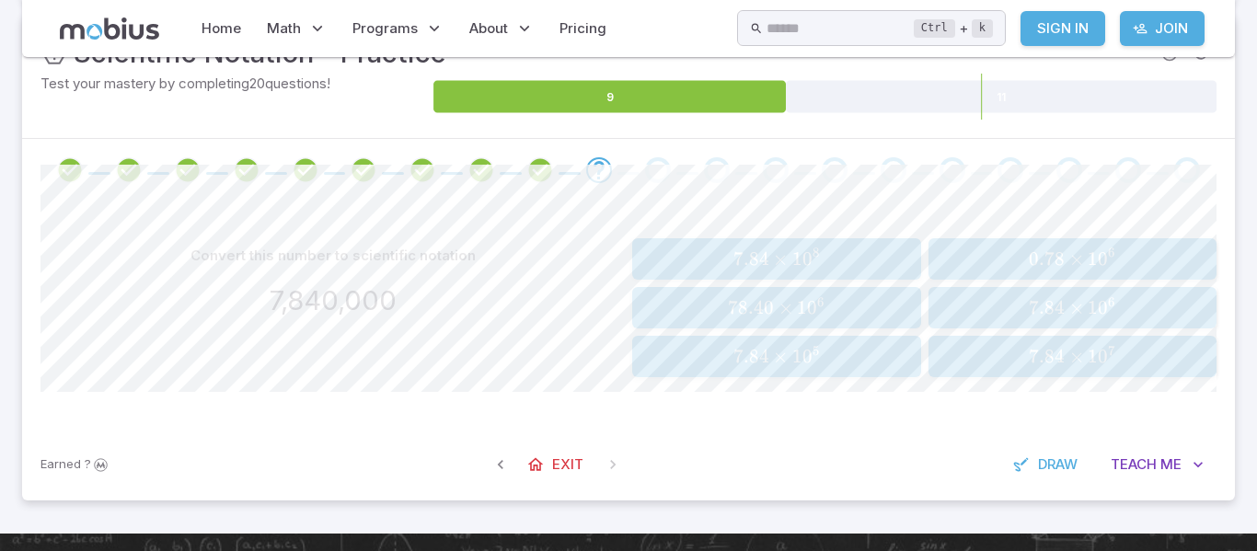
click at [1056, 320] on div "7.84 × 1 0 6 7.84 \times 10^{6} 7.84 × 1 0 6" at bounding box center [1072, 307] width 277 height 27
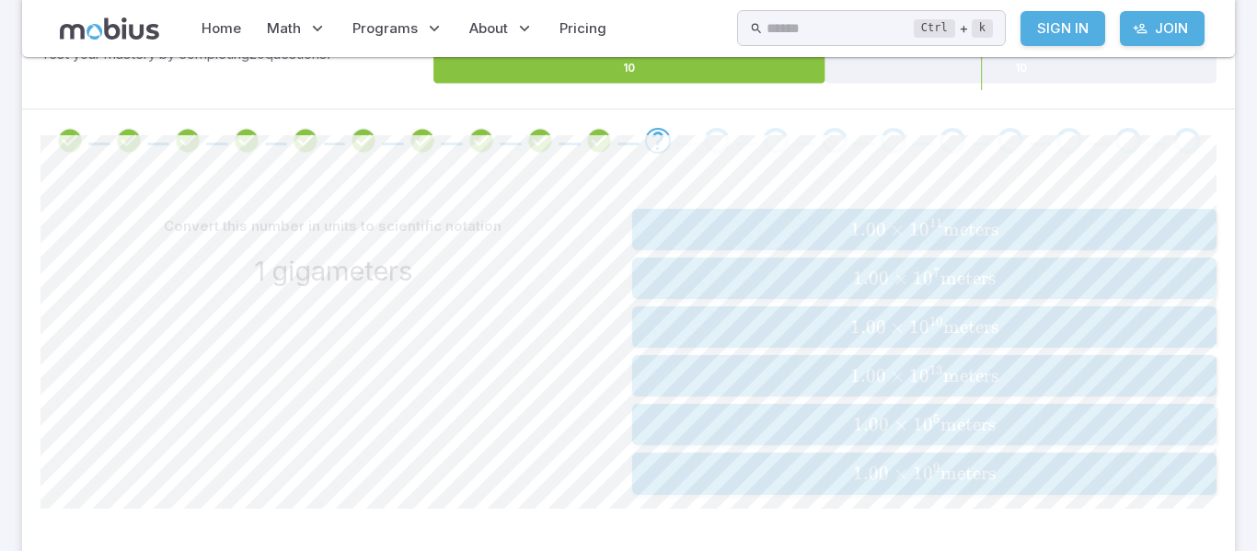
scroll to position [301, 0]
click at [969, 371] on span "meters" at bounding box center [970, 374] width 55 height 23
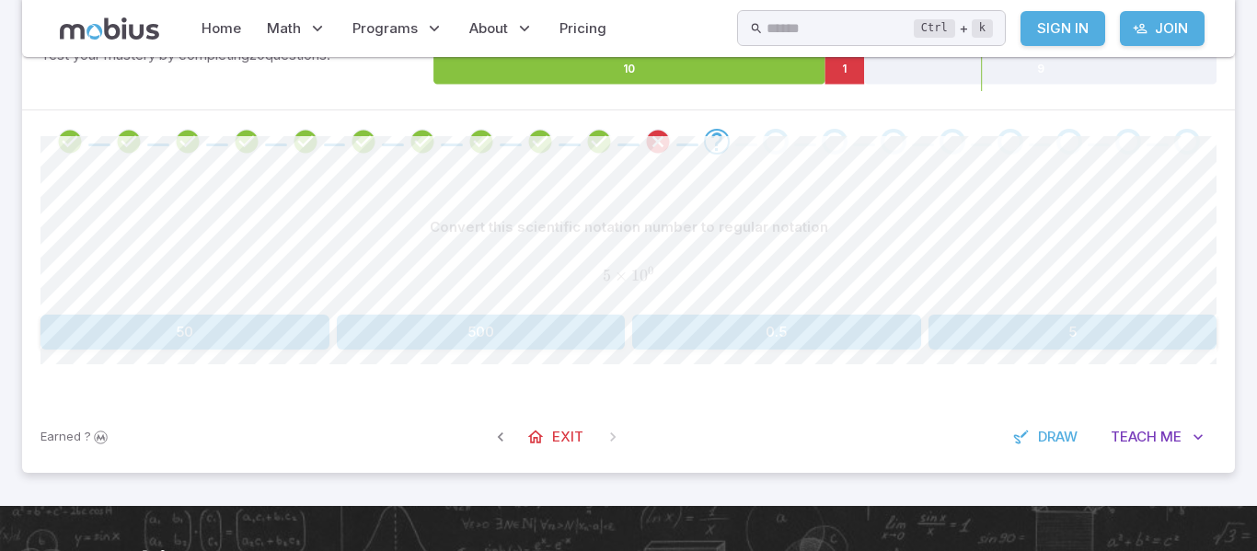
scroll to position [300, 0]
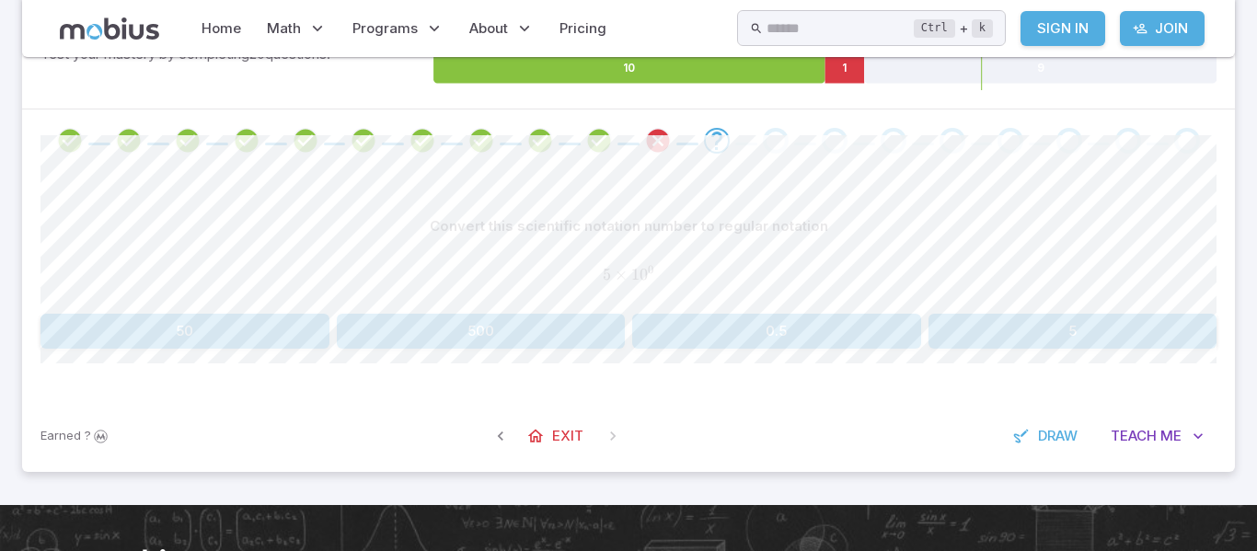
click at [1075, 355] on div "Convert this scientific notation number to regular notation 5 × 1 0 0 5 \times …" at bounding box center [628, 286] width 1176 height 228
click at [1075, 354] on div "Convert this scientific notation number to regular notation 5 × 1 0 0 5 \times …" at bounding box center [628, 286] width 1176 height 228
click at [1007, 342] on button "5" at bounding box center [1072, 331] width 289 height 35
click at [578, 335] on button "100" at bounding box center [481, 331] width 289 height 35
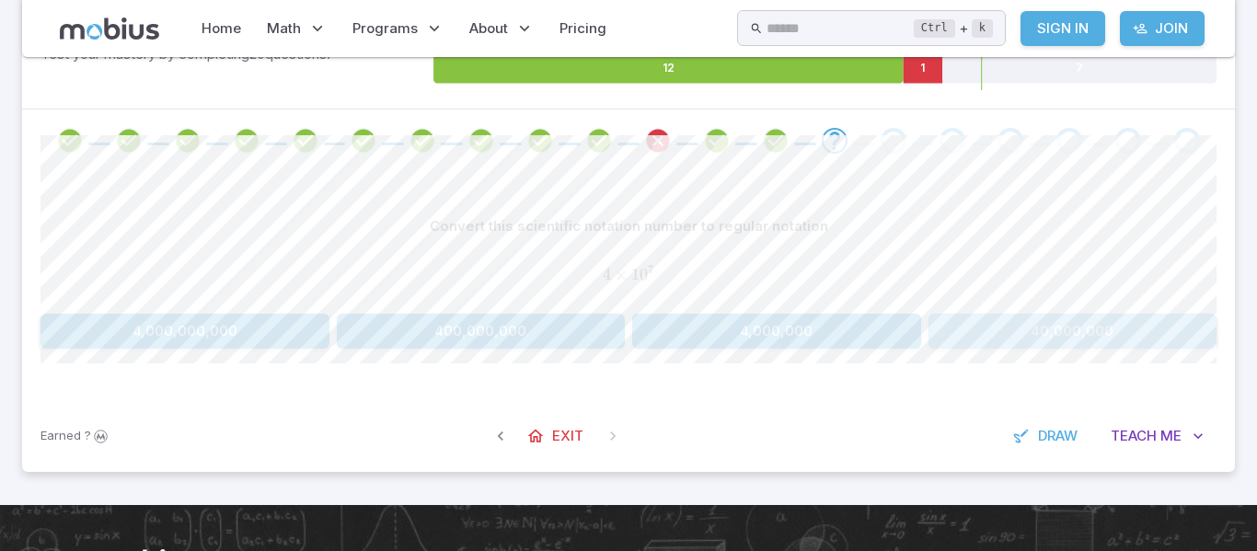
click at [1086, 325] on button "40,000,000" at bounding box center [1072, 331] width 289 height 35
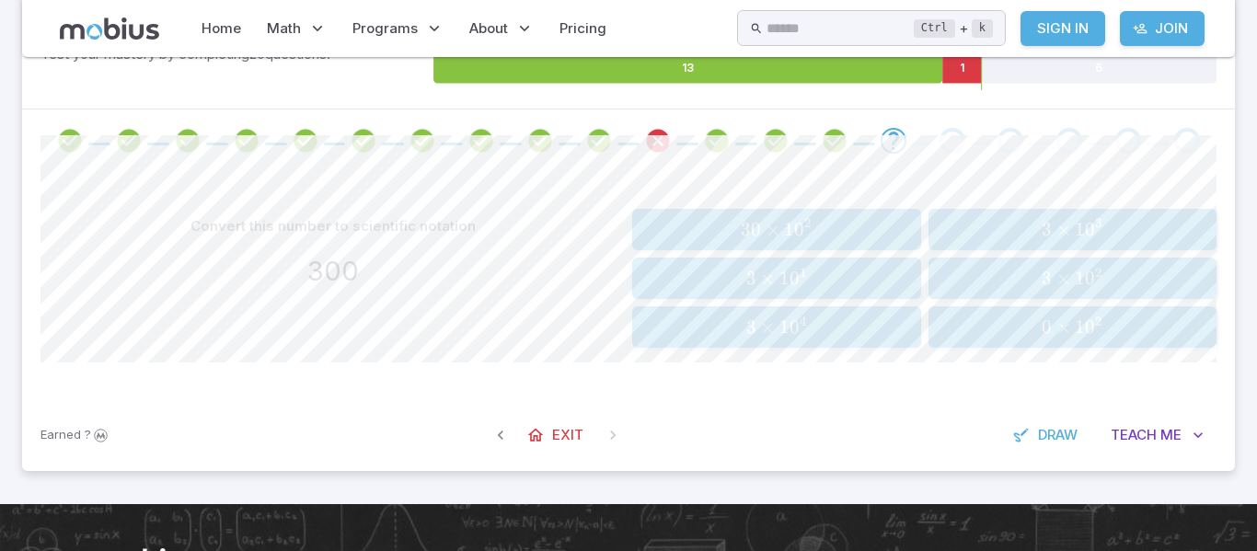
click at [1129, 279] on span "3 × 1 0 2" at bounding box center [1072, 278] width 277 height 23
click at [1051, 329] on span "4" at bounding box center [1046, 327] width 10 height 23
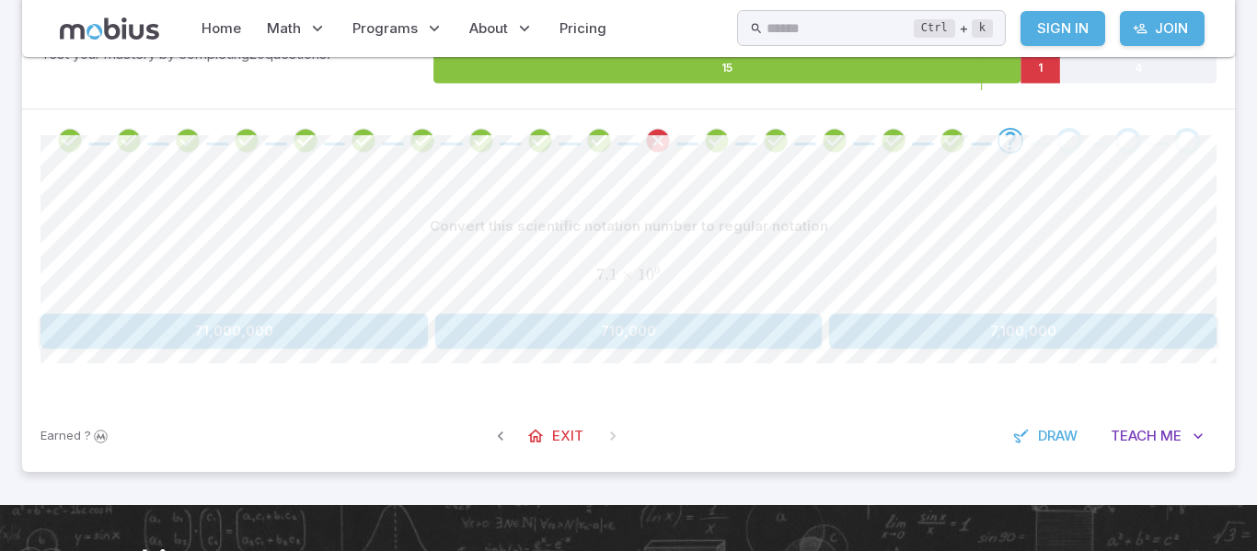
click at [995, 331] on button "7,100,000" at bounding box center [1022, 331] width 387 height 35
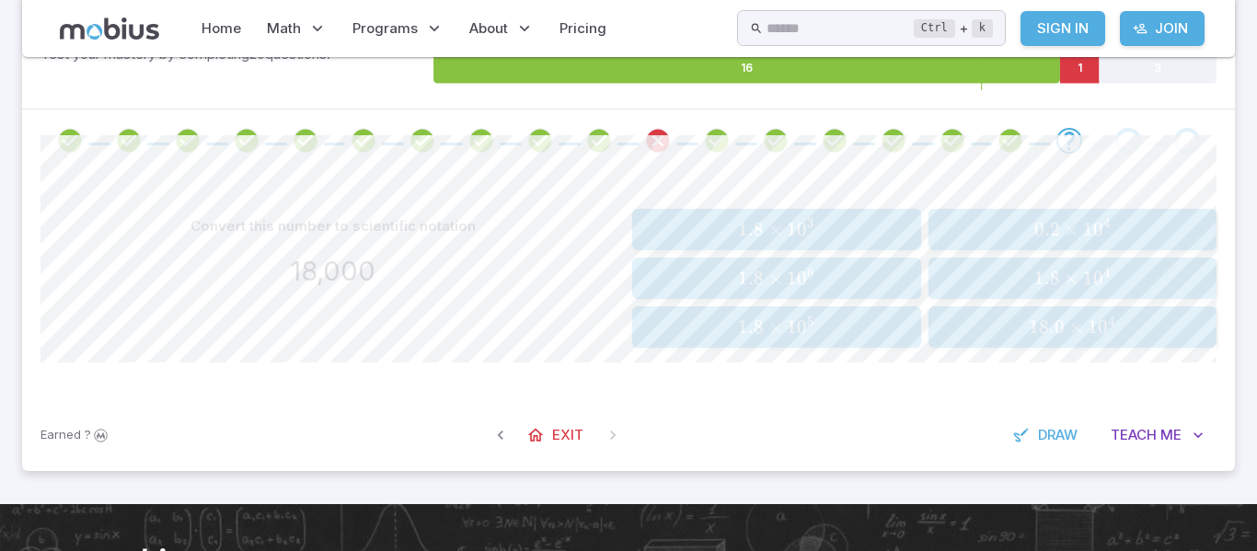
click at [876, 334] on span "1.8 × 1 0 5" at bounding box center [776, 327] width 277 height 23
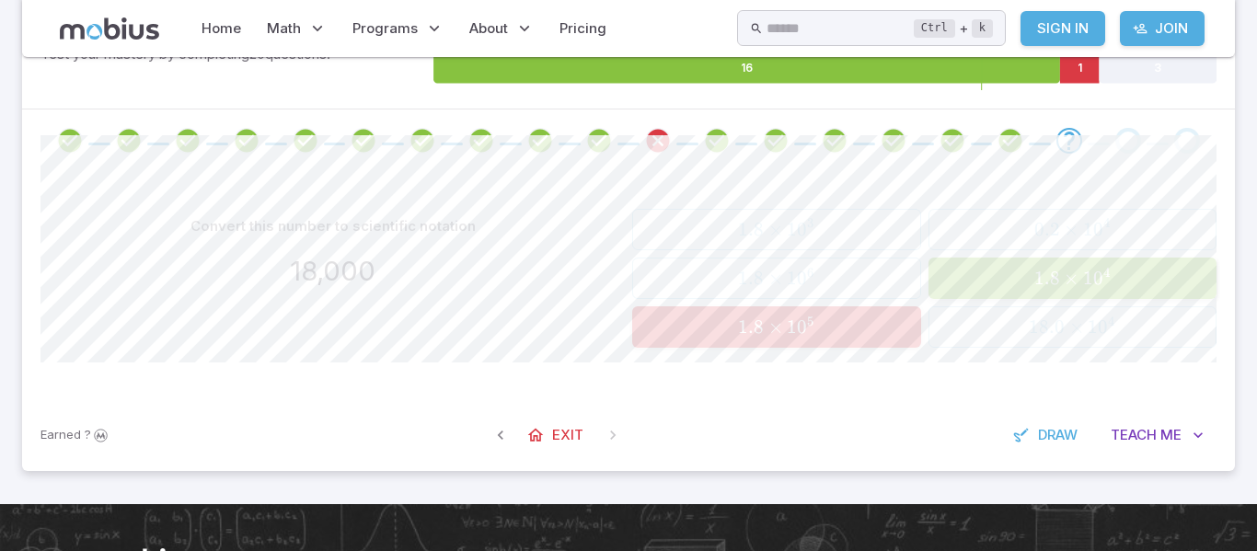
click at [1020, 277] on span "1.8 × 1 0 4" at bounding box center [1072, 278] width 277 height 23
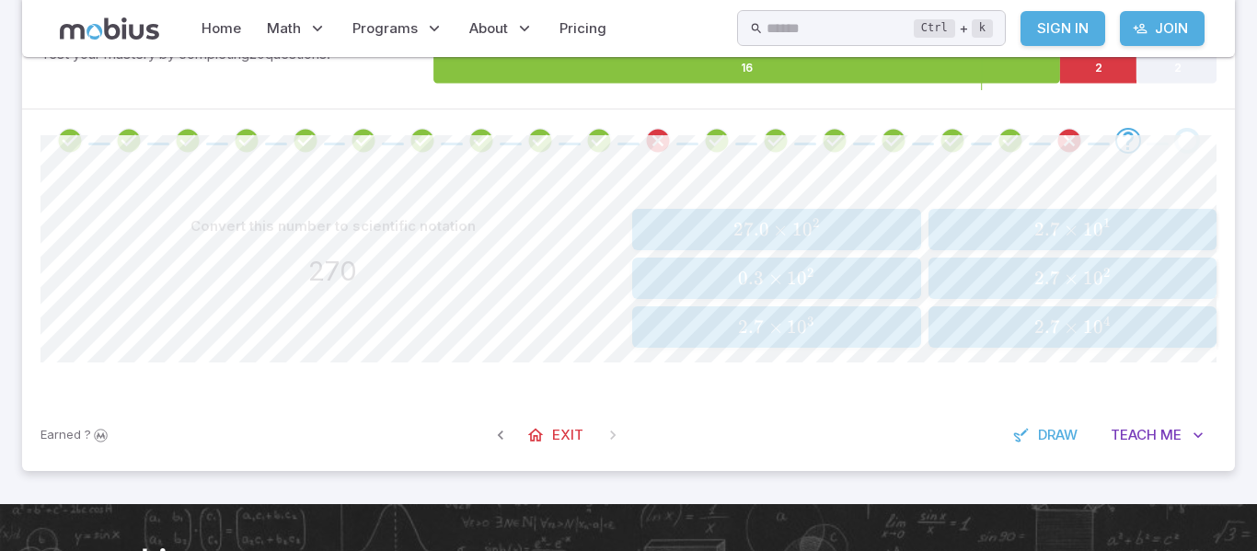
click at [1020, 277] on span "2.7 × 1 0 2" at bounding box center [1072, 278] width 277 height 23
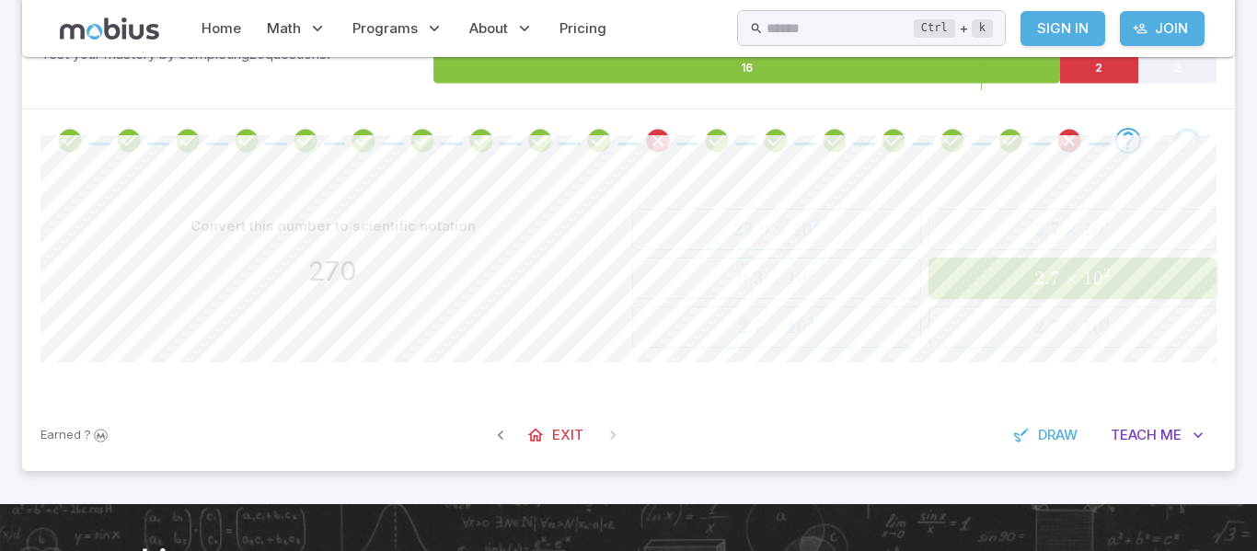
click at [1020, 277] on span "2.7 × 1 0 2" at bounding box center [1072, 278] width 277 height 23
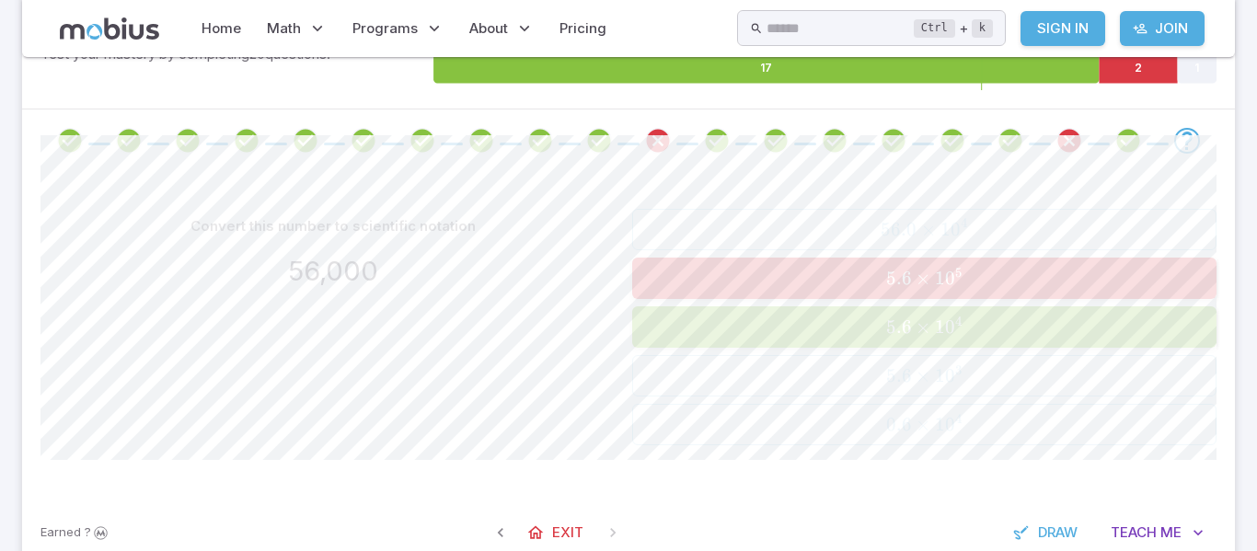
click at [1020, 277] on span "5.6 × 1 0 5" at bounding box center [924, 278] width 572 height 23
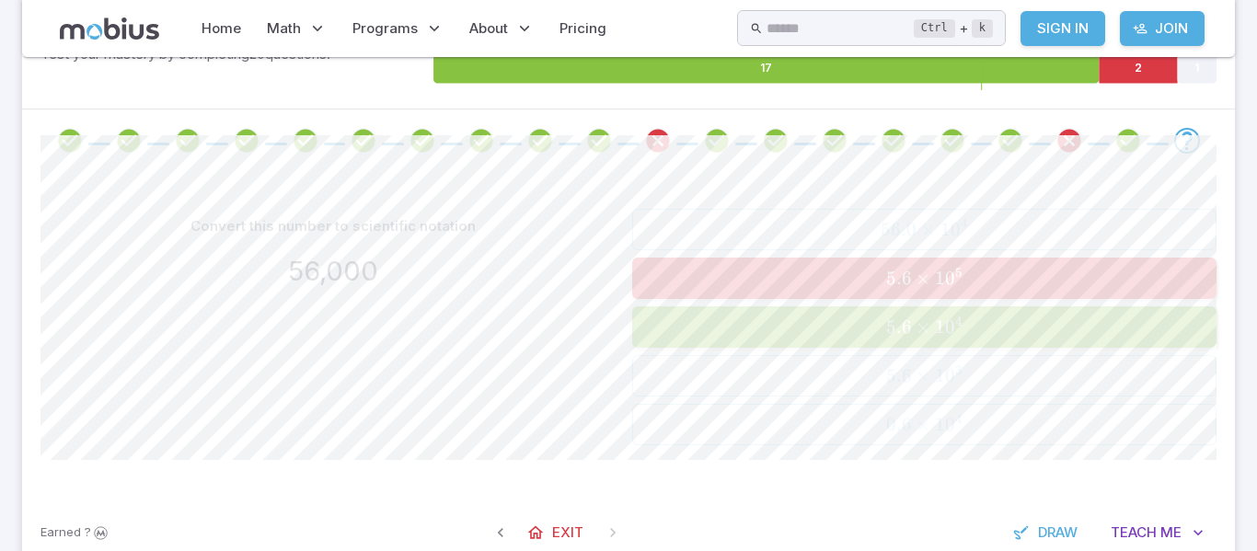
click at [1020, 277] on span "5.6 × 1 0 5" at bounding box center [924, 278] width 572 height 23
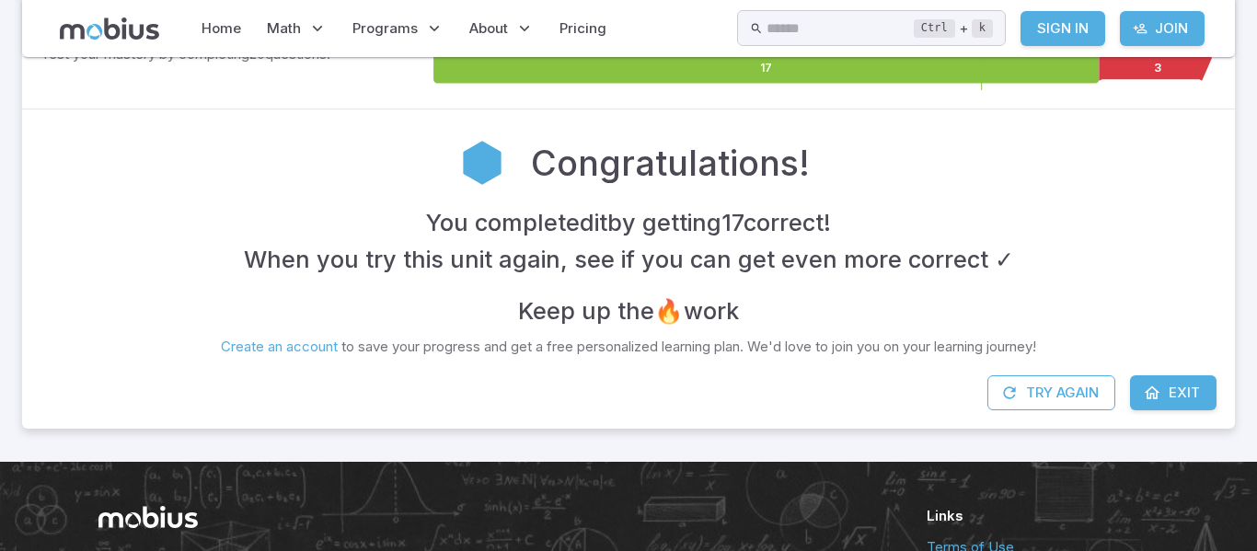
click at [1020, 277] on div "You completed it by getting 17 correct ! When you try this unit again, see if y…" at bounding box center [628, 266] width 1176 height 125
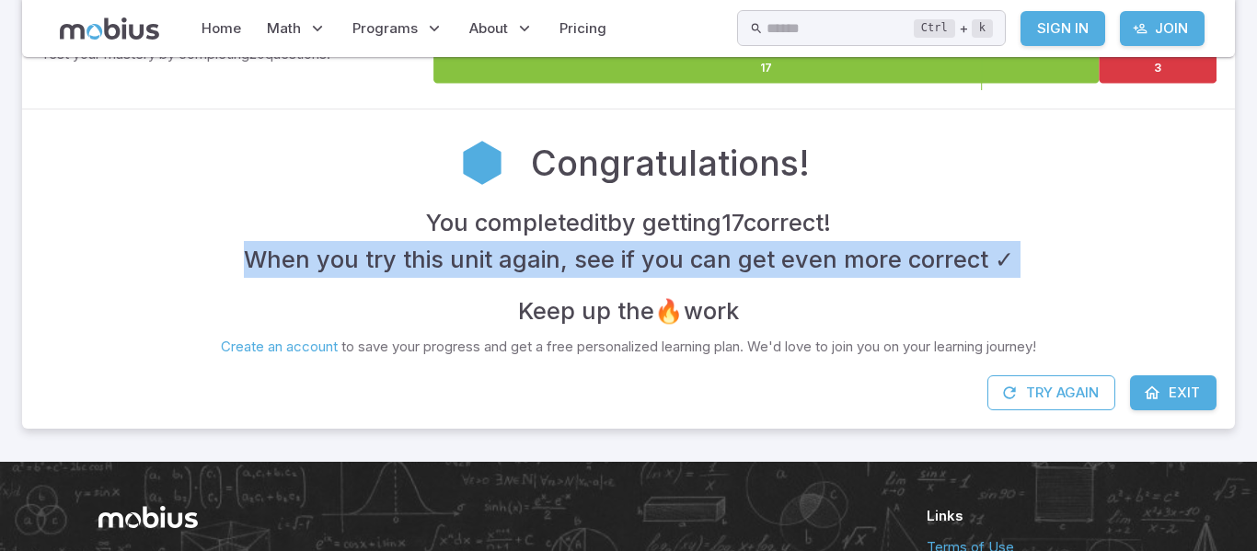
click at [1020, 277] on div "You completed it by getting 17 correct ! When you try this unit again, see if y…" at bounding box center [628, 266] width 1176 height 125
